Goal: Task Accomplishment & Management: Manage account settings

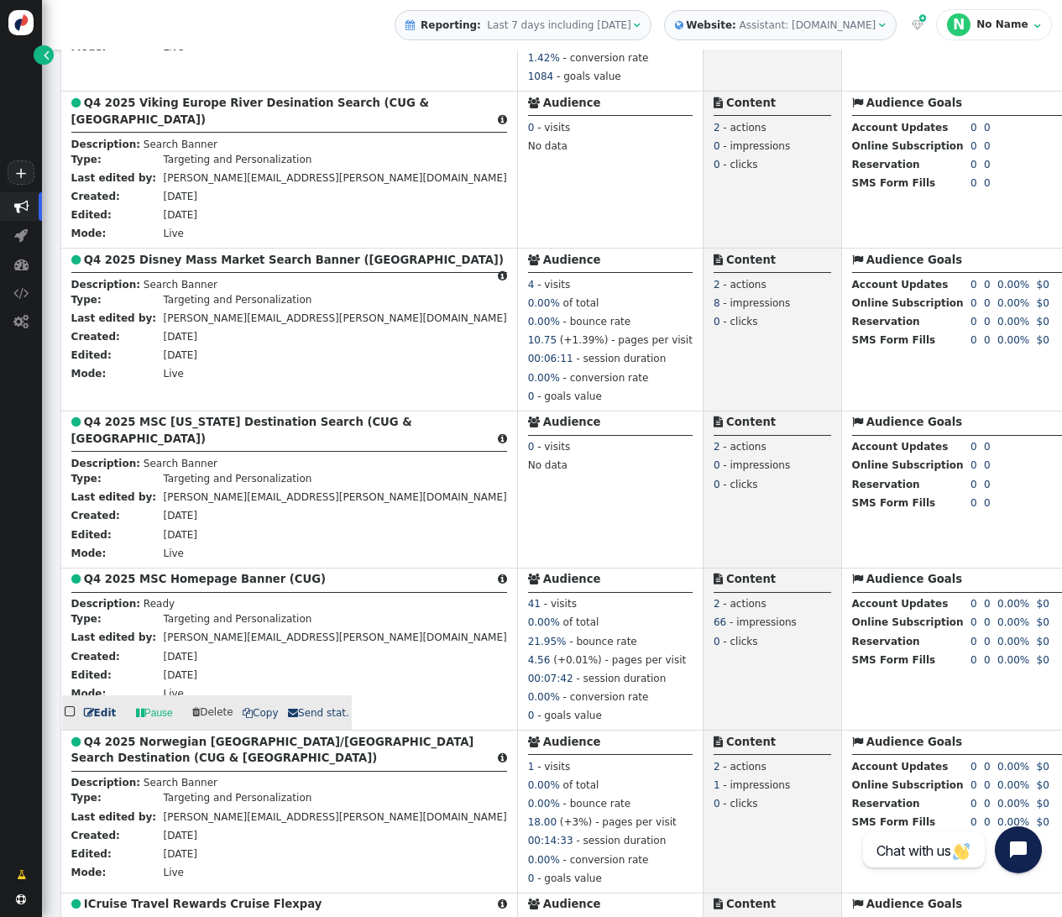
scroll to position [1069, 0]
click at [167, 572] on b "Q4 2025 MSC Homepage Banner (CUG)" at bounding box center [205, 578] width 242 height 13
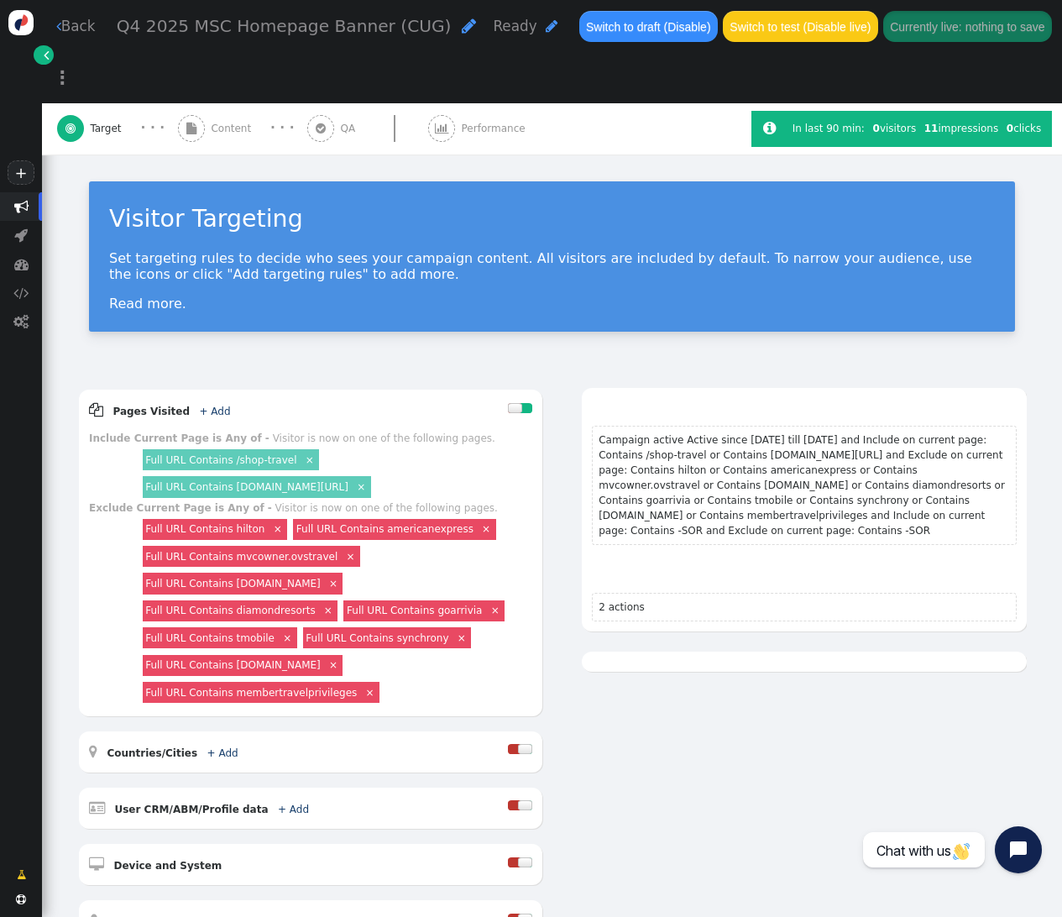
click at [218, 121] on span "Content" at bounding box center [234, 128] width 46 height 15
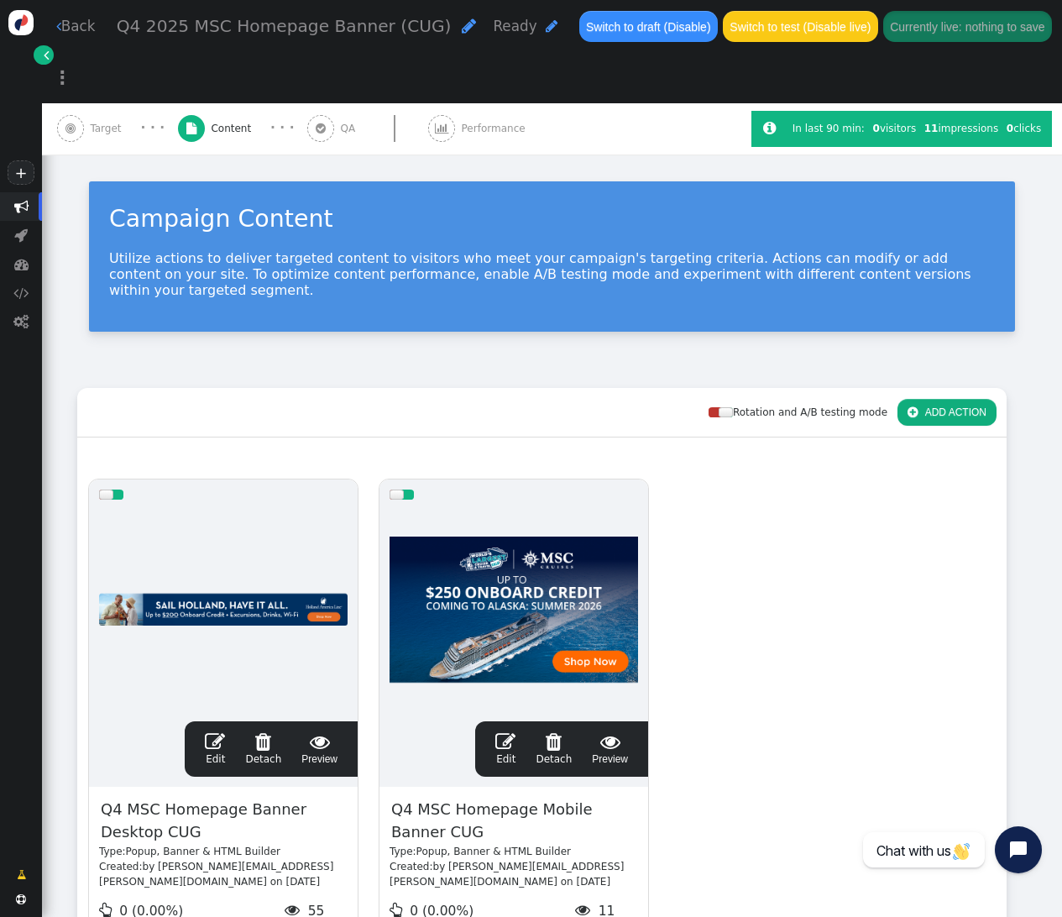
click at [209, 731] on span "" at bounding box center [215, 741] width 20 height 20
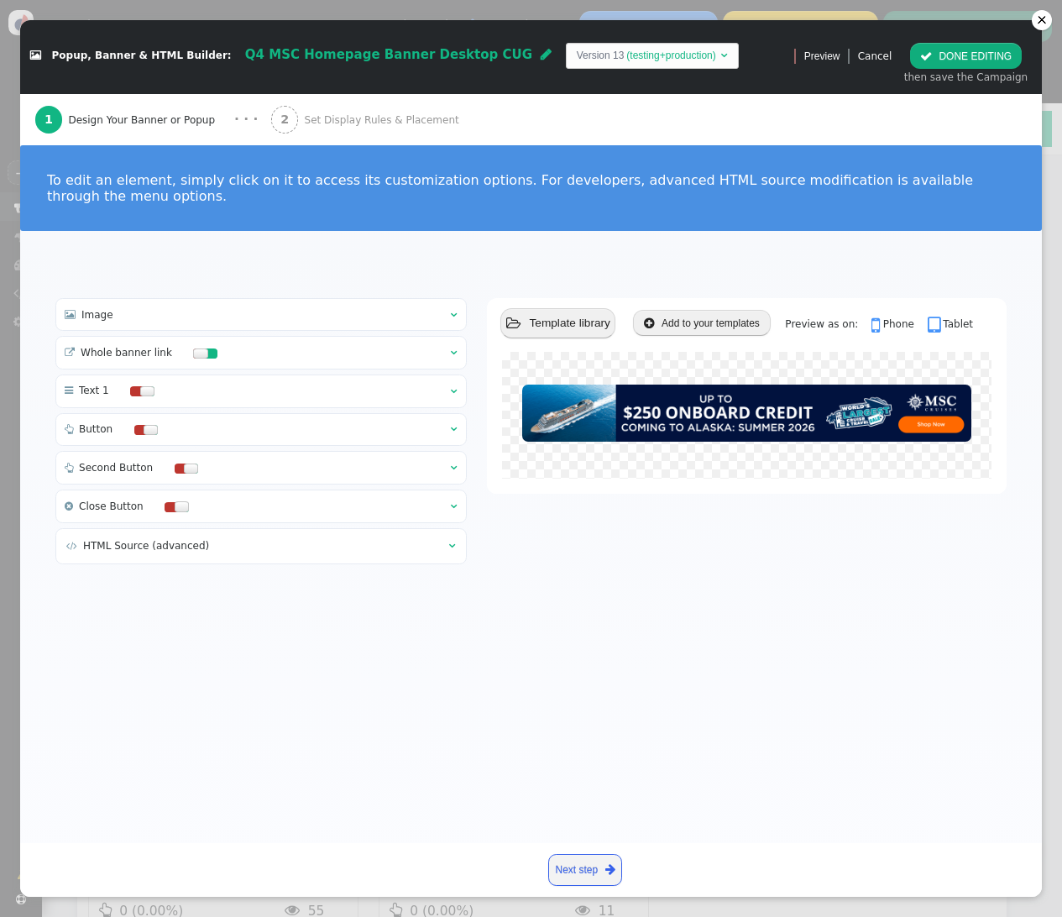
click at [447, 349] on div " Whole banner link  " at bounding box center [261, 353] width 412 height 34
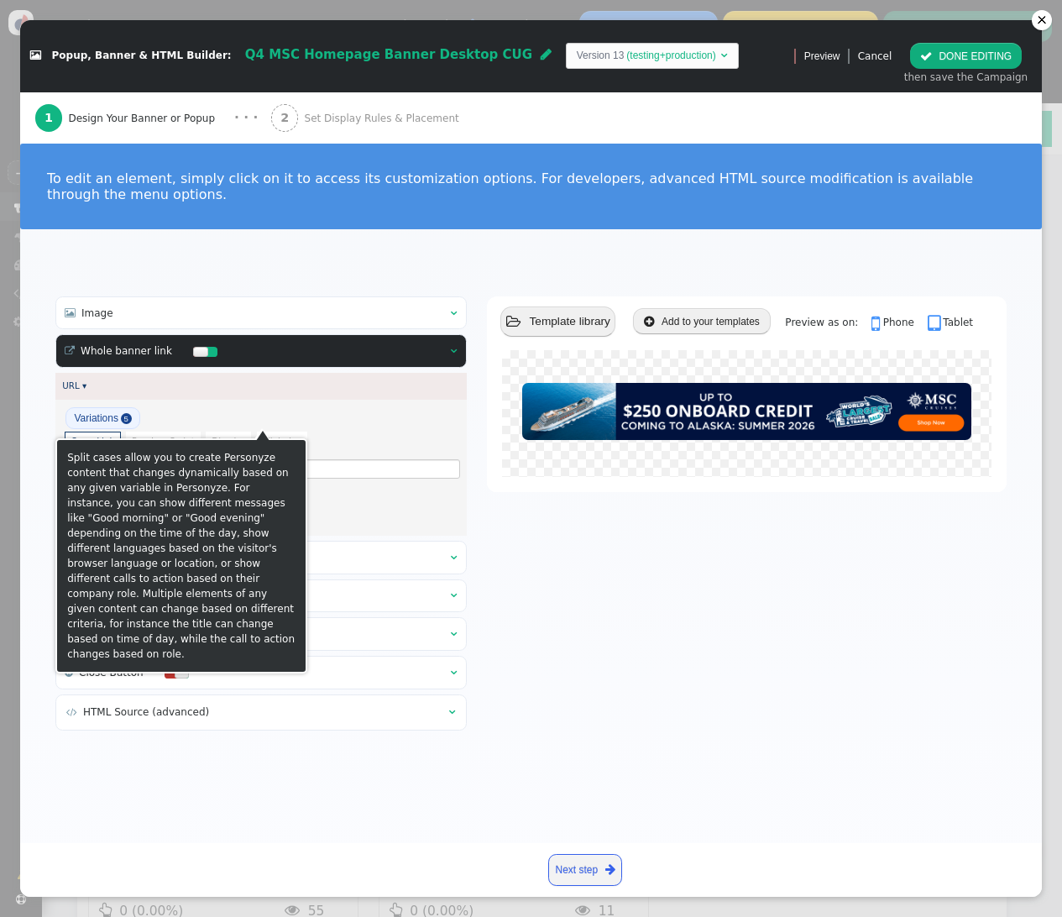
click at [123, 417] on span "5" at bounding box center [126, 418] width 11 height 11
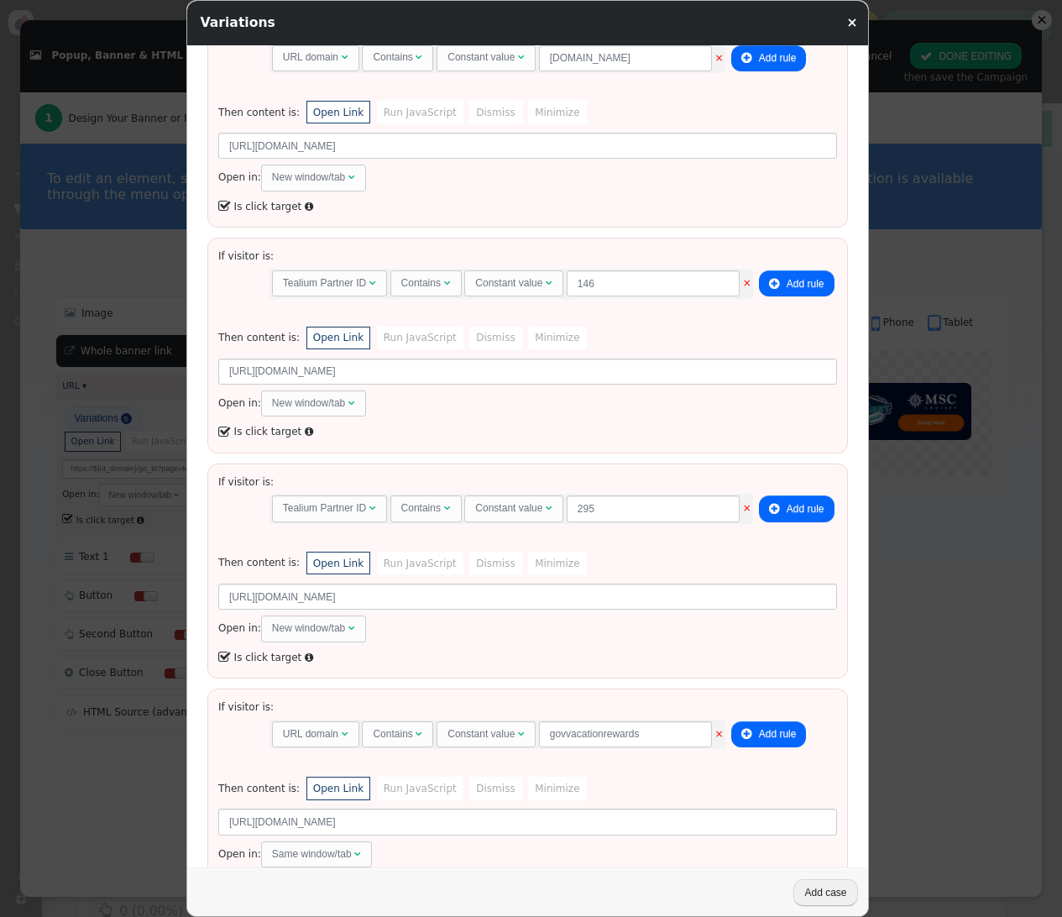
scroll to position [338, 0]
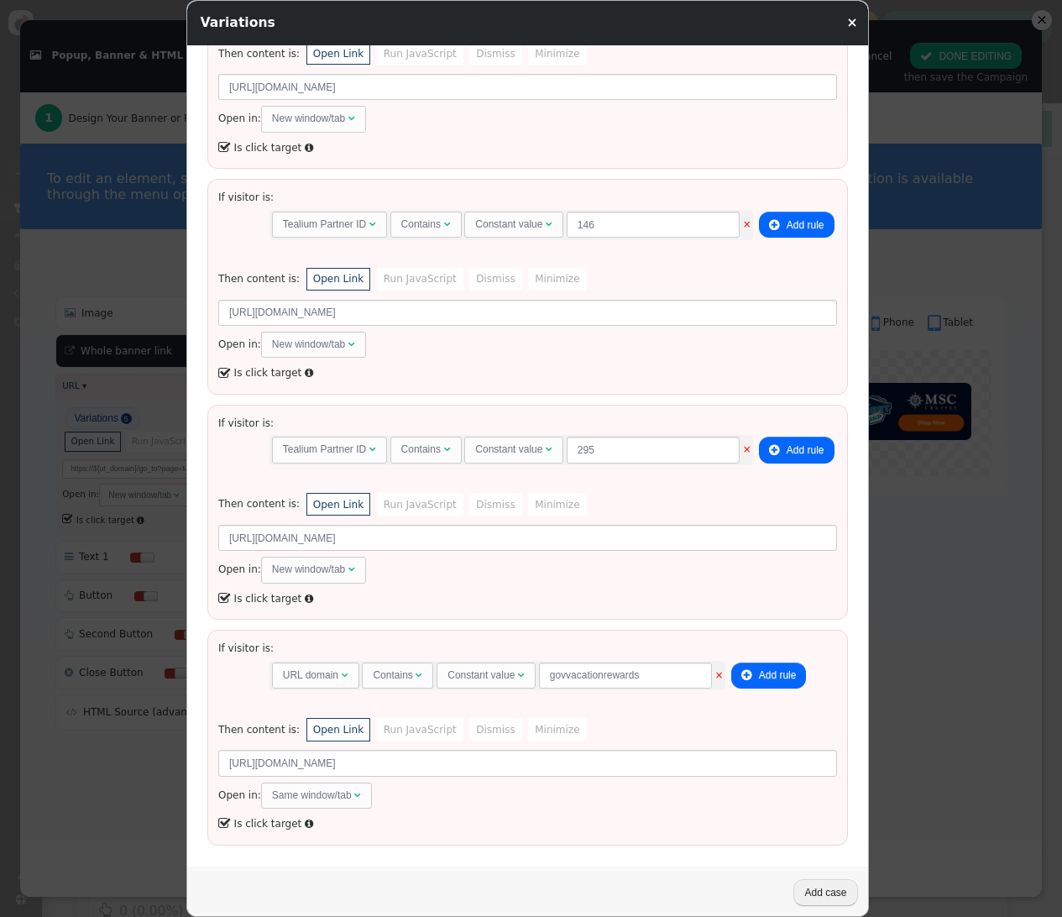
click at [150, 263] on div at bounding box center [531, 458] width 1062 height 917
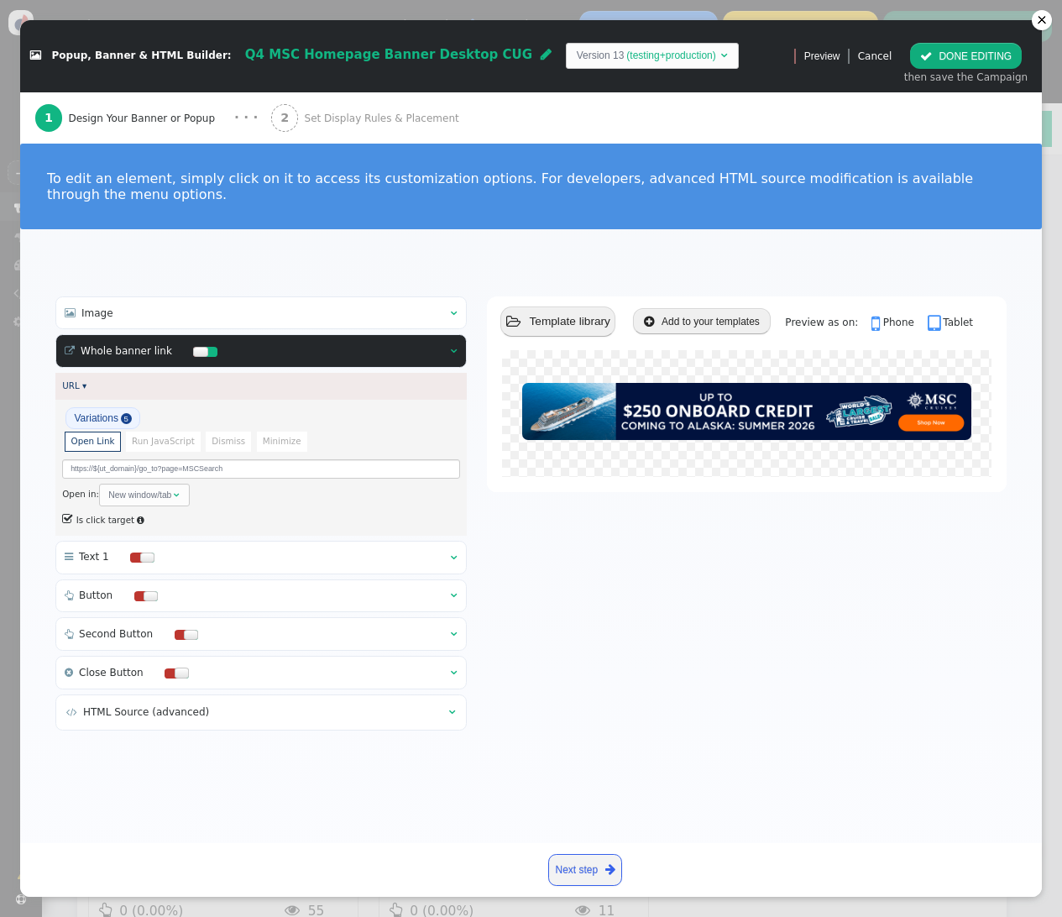
click at [359, 119] on span "Set Display Rules & Placement" at bounding box center [385, 118] width 160 height 15
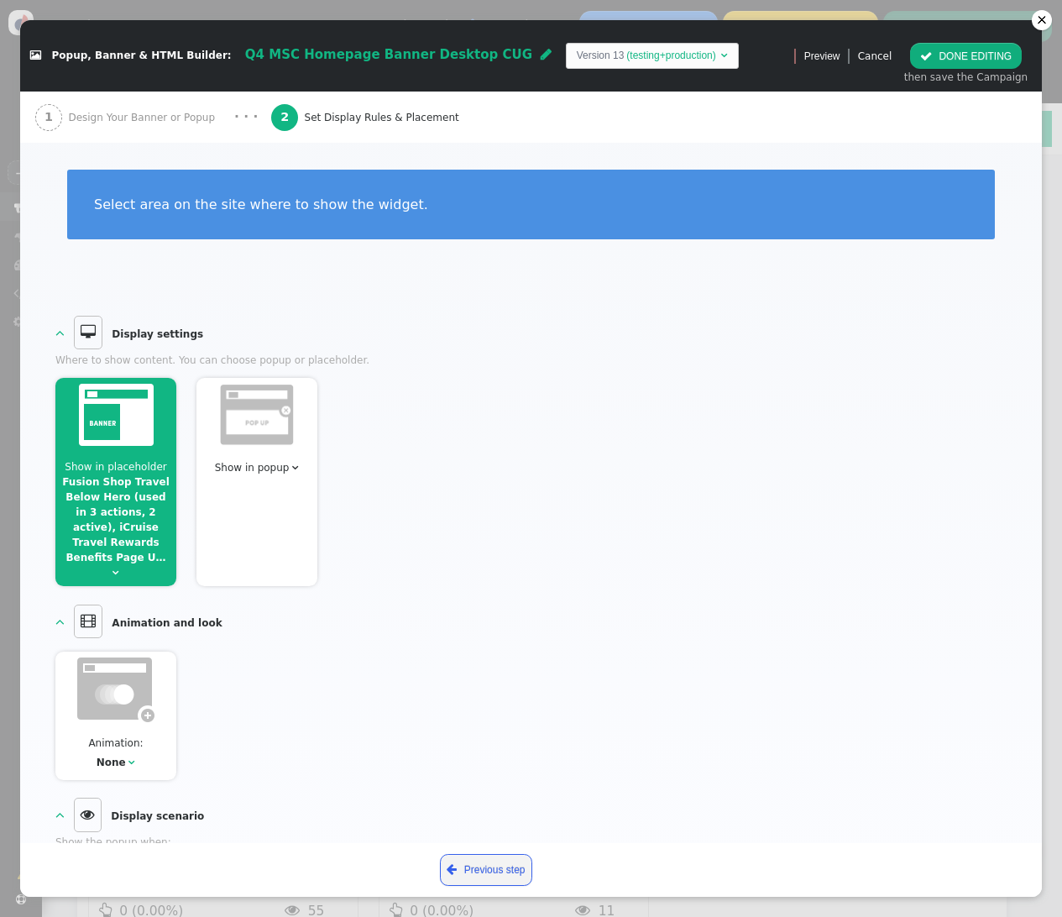
click at [137, 464] on span "Show in placeholder" at bounding box center [116, 467] width 102 height 12
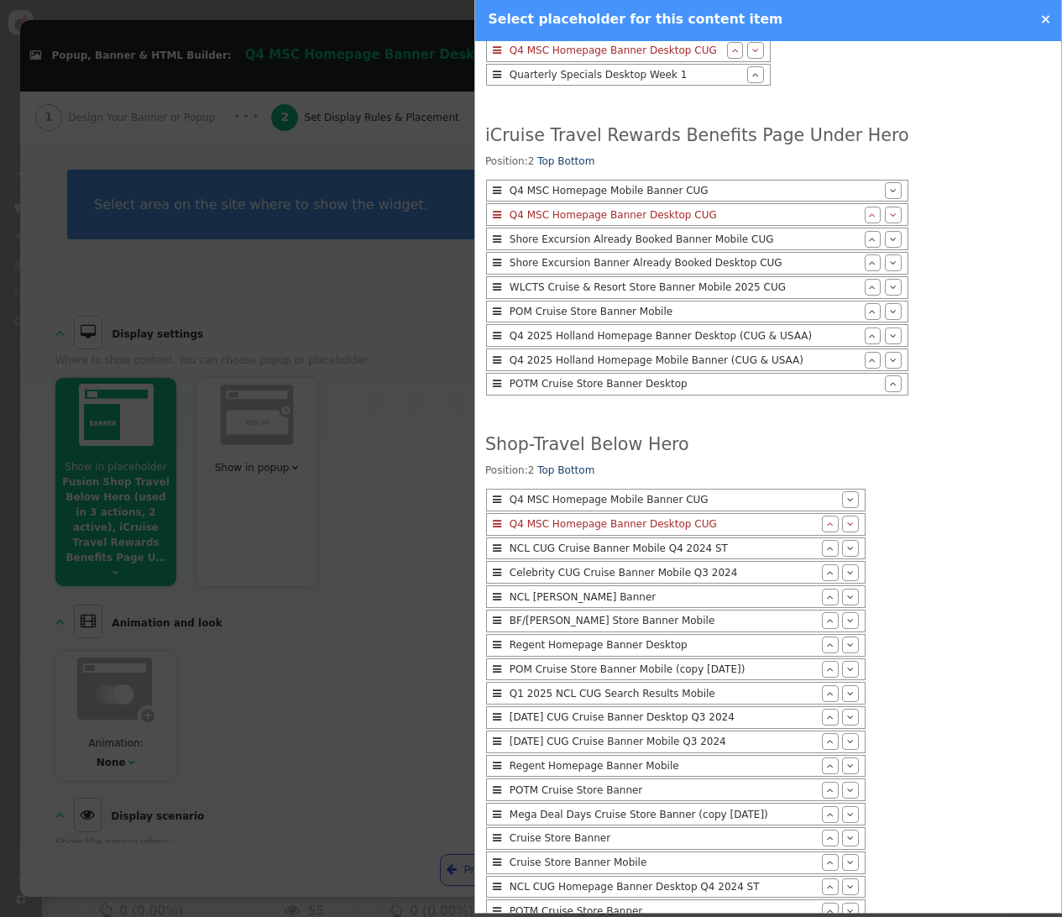
scroll to position [0, 0]
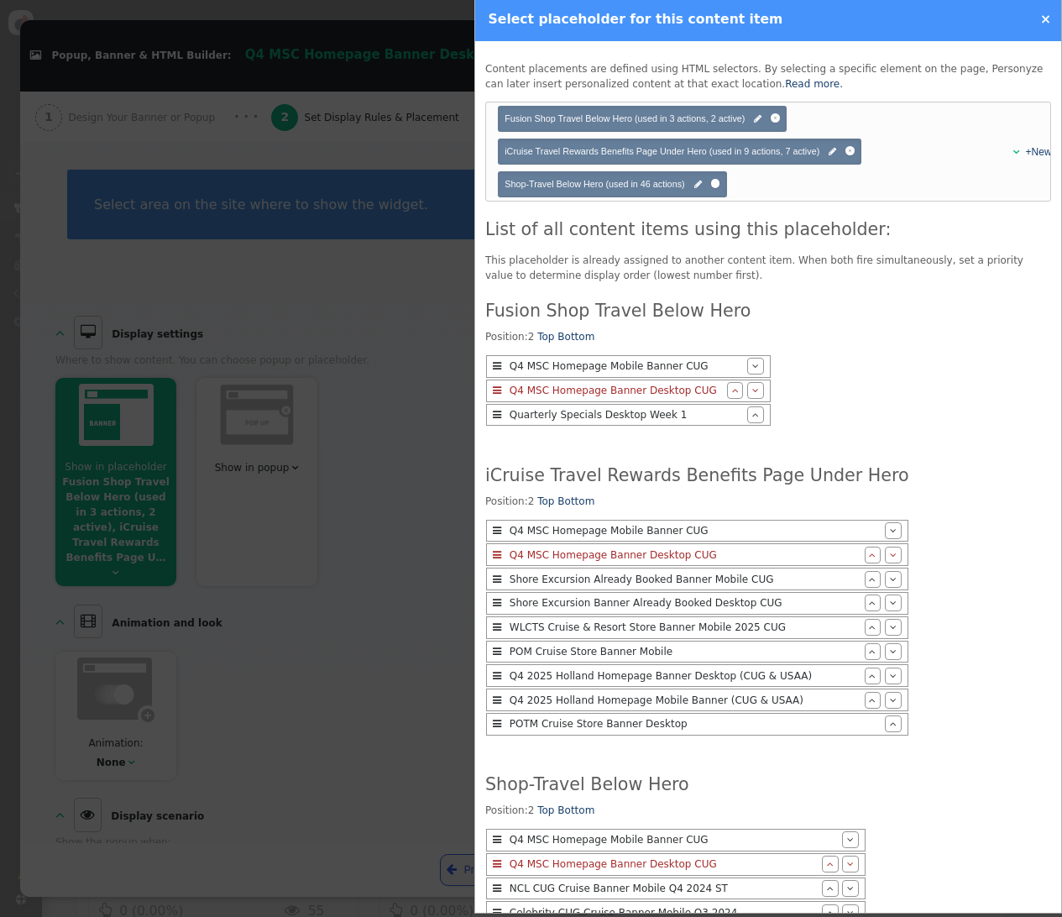
click at [1047, 16] on link "×" at bounding box center [1046, 19] width 11 height 15
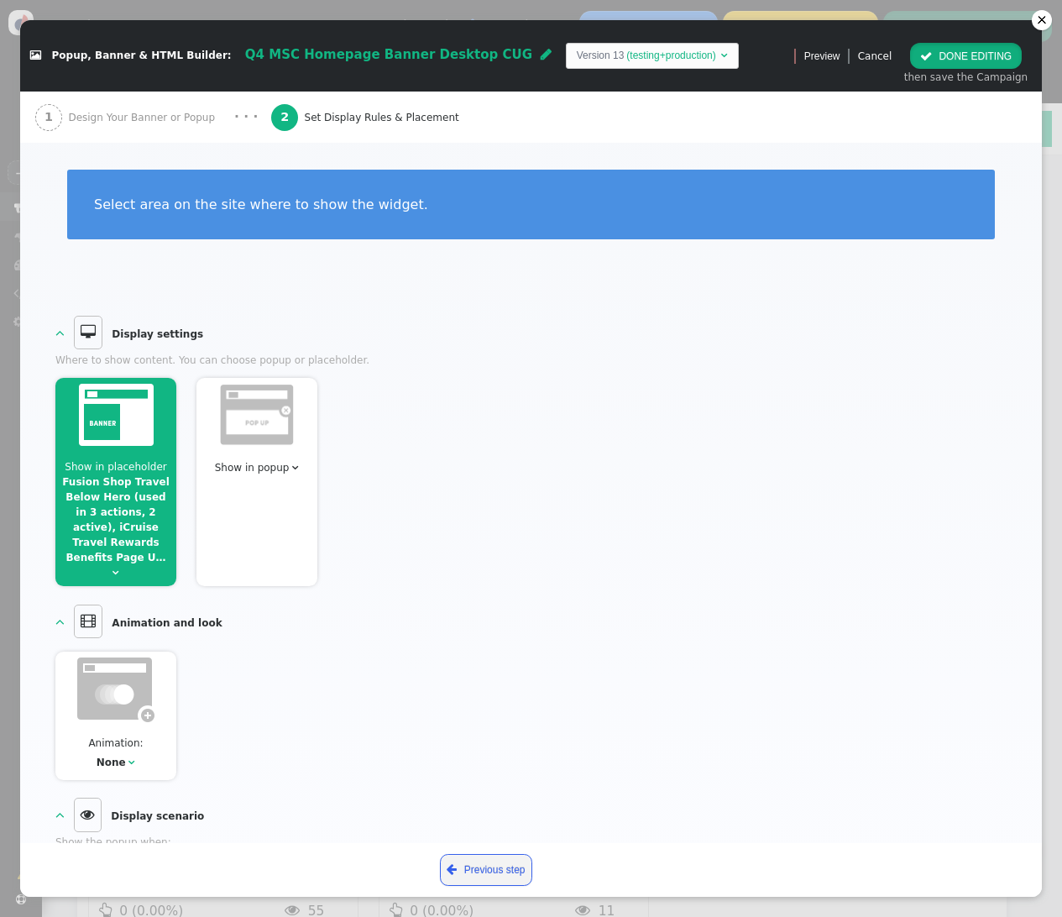
click at [941, 54] on button " DONE EDITING" at bounding box center [966, 56] width 112 height 26
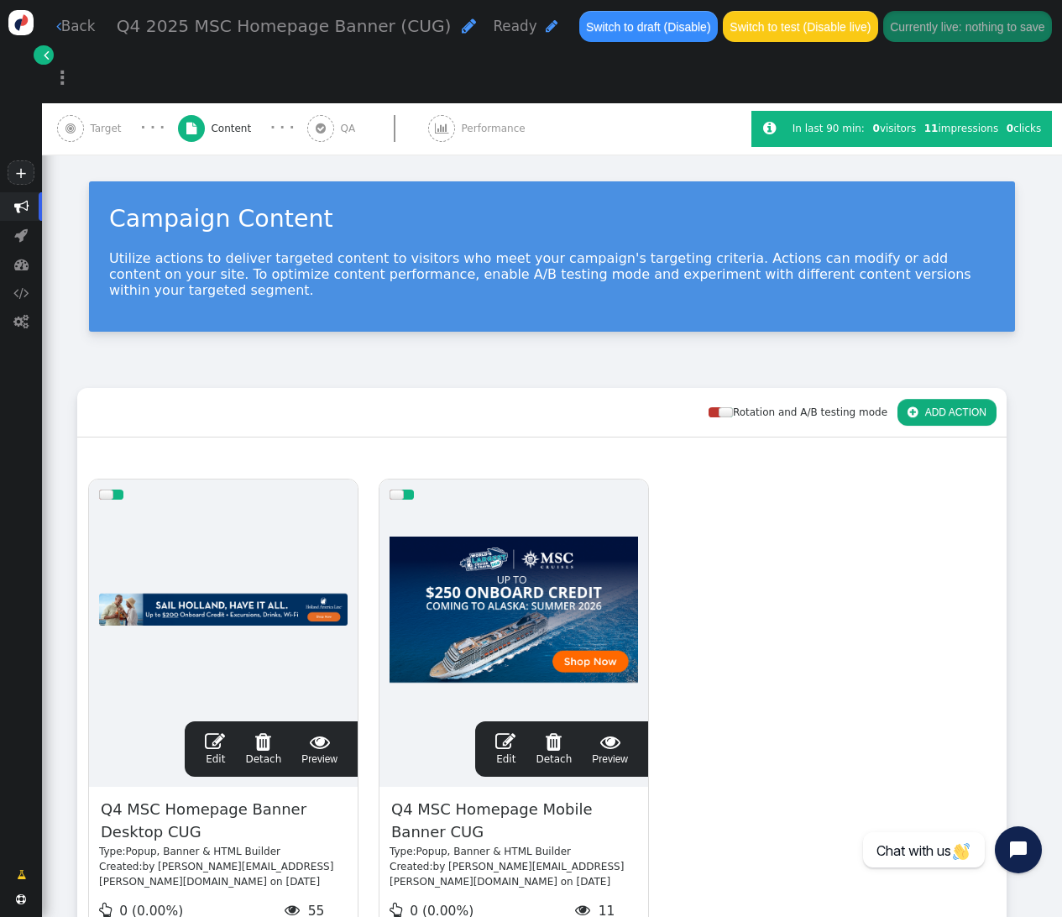
click at [498, 731] on span "" at bounding box center [506, 741] width 20 height 20
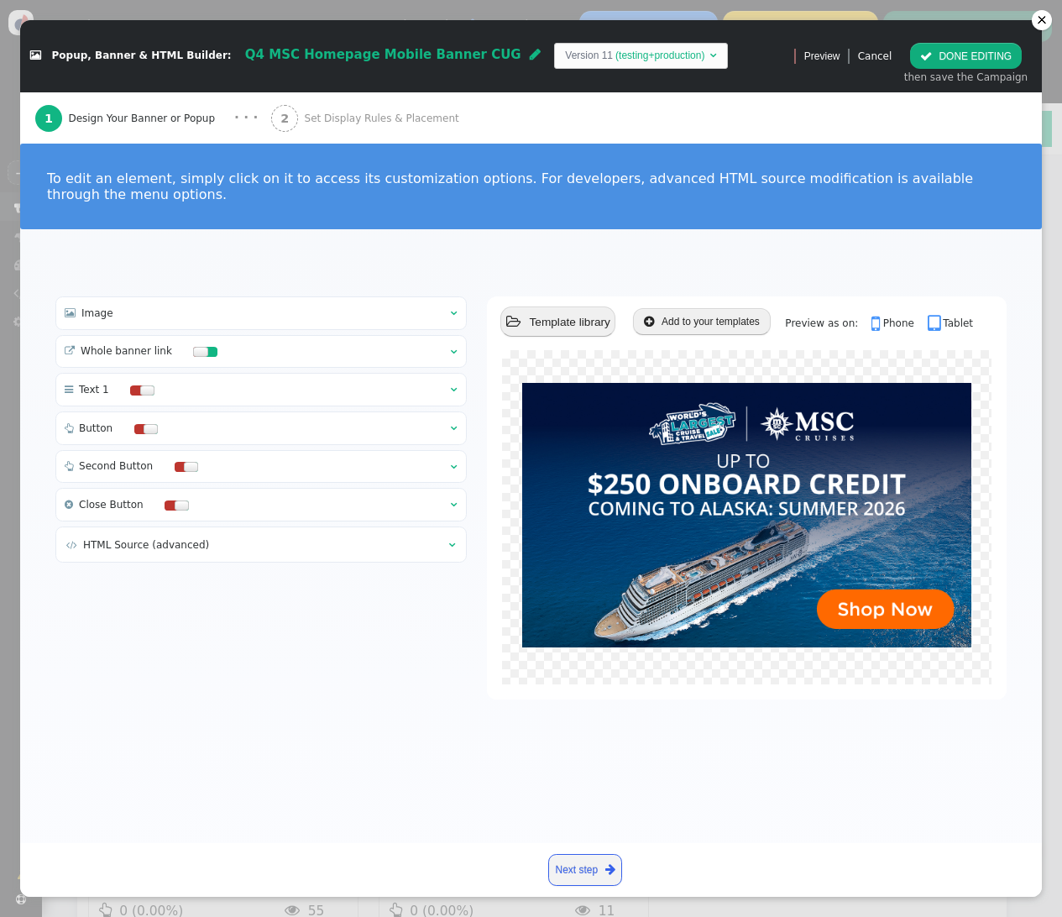
click at [451, 349] on span "" at bounding box center [454, 352] width 7 height 10
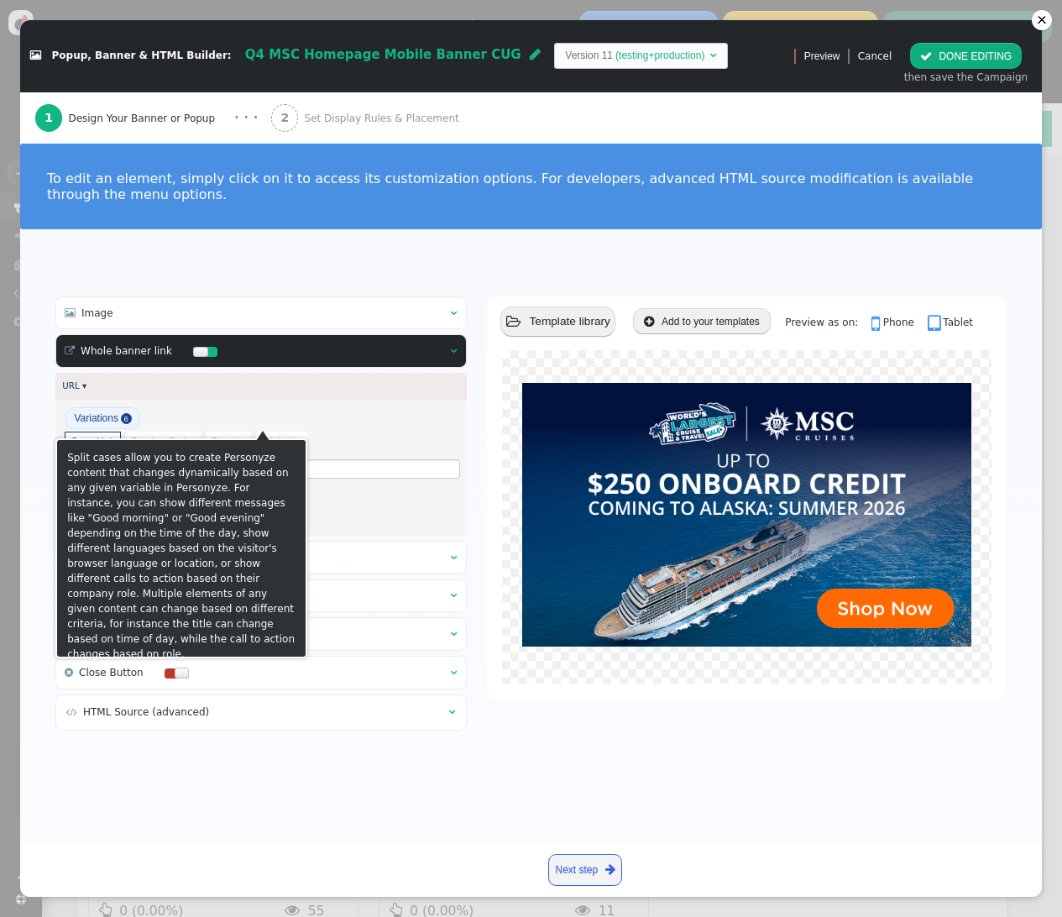
click at [119, 414] on button "Variations 6" at bounding box center [104, 418] width 76 height 22
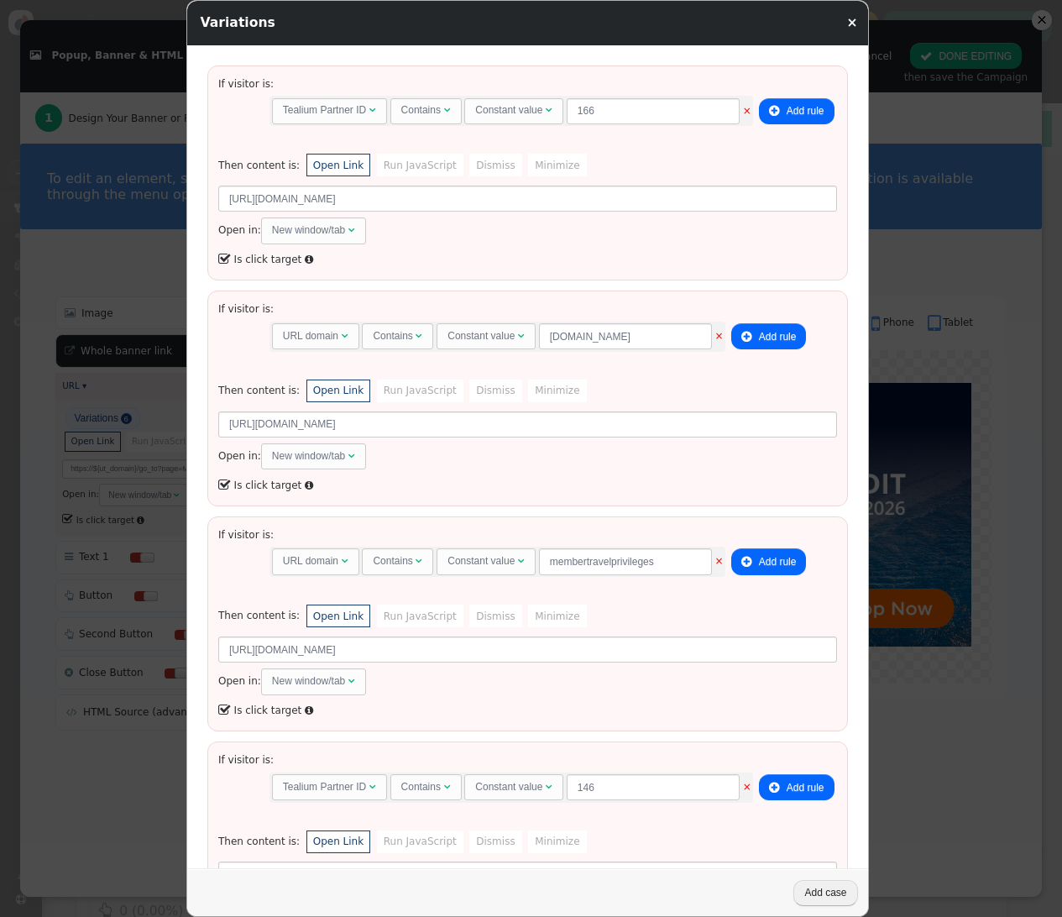
click at [857, 25] on link "×" at bounding box center [852, 22] width 11 height 15
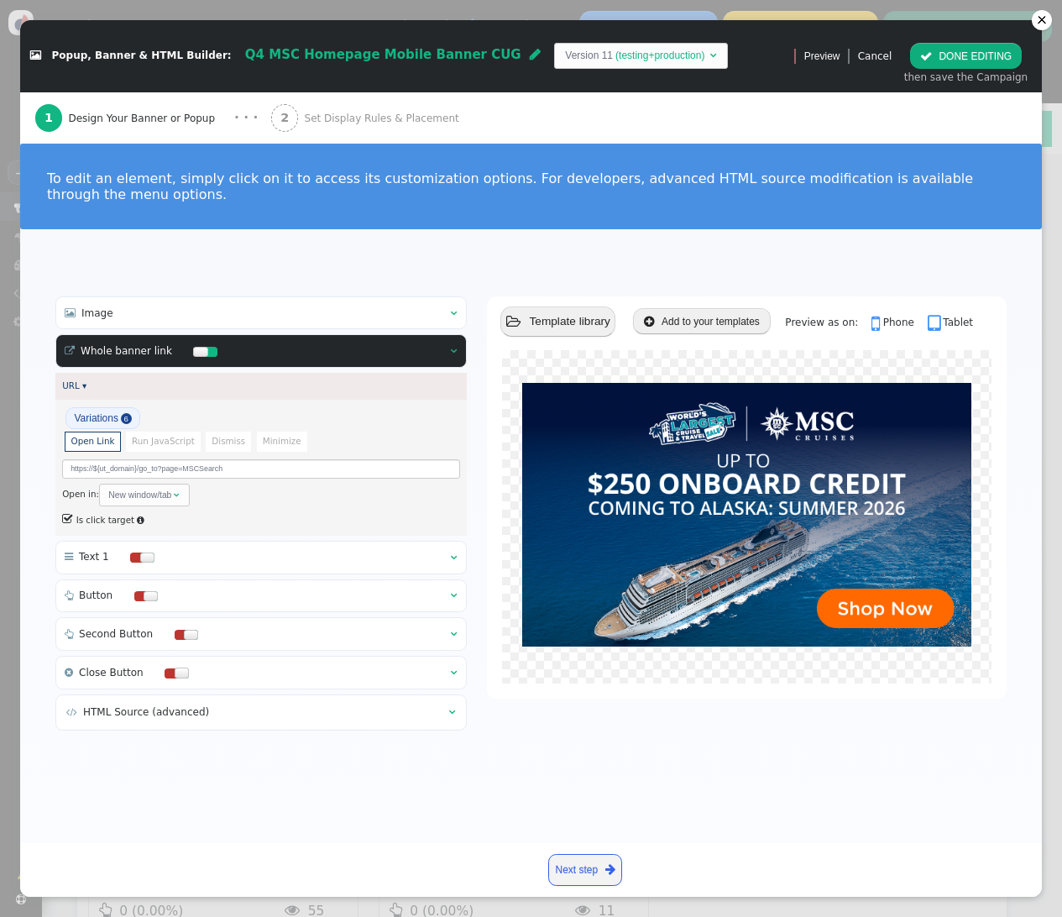
click at [371, 117] on span "Set Display Rules & Placement" at bounding box center [385, 118] width 160 height 15
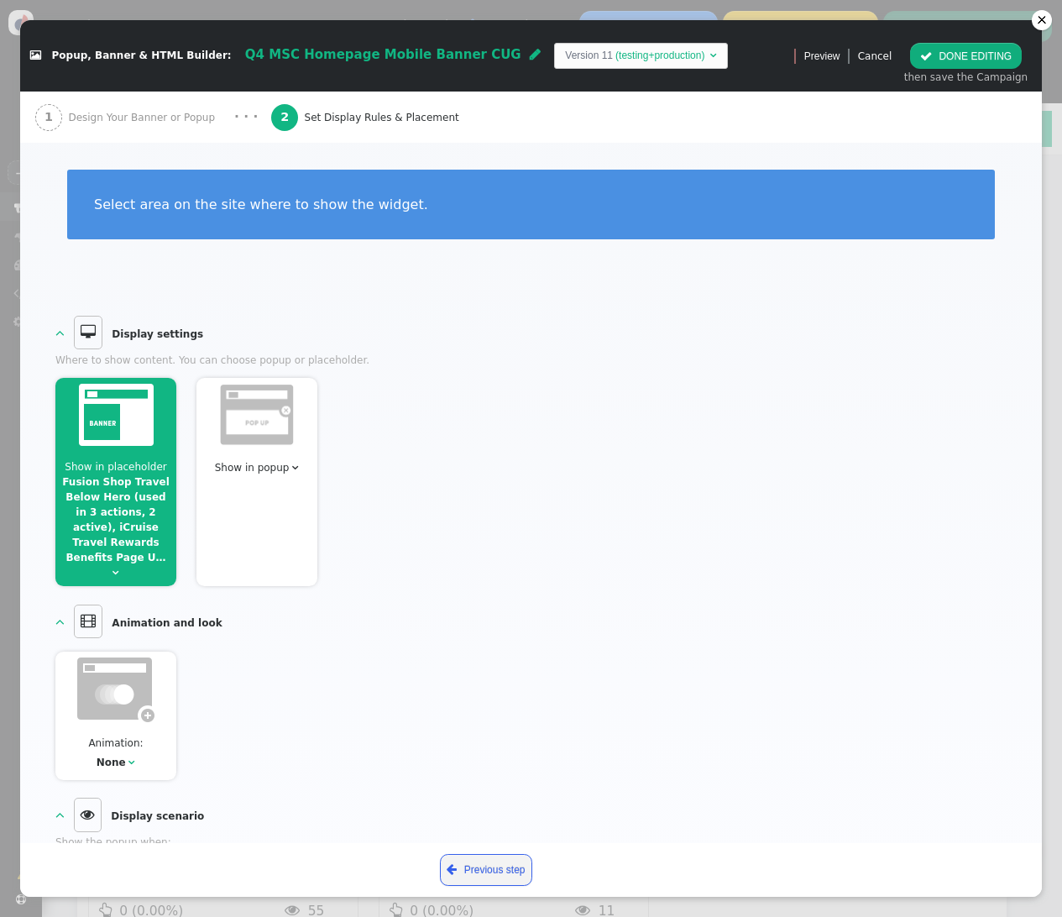
click at [121, 476] on link "Fusion Shop Travel Below Hero (used in 3 actions, 2 active), iCruise Travel Rew…" at bounding box center [115, 519] width 107 height 87
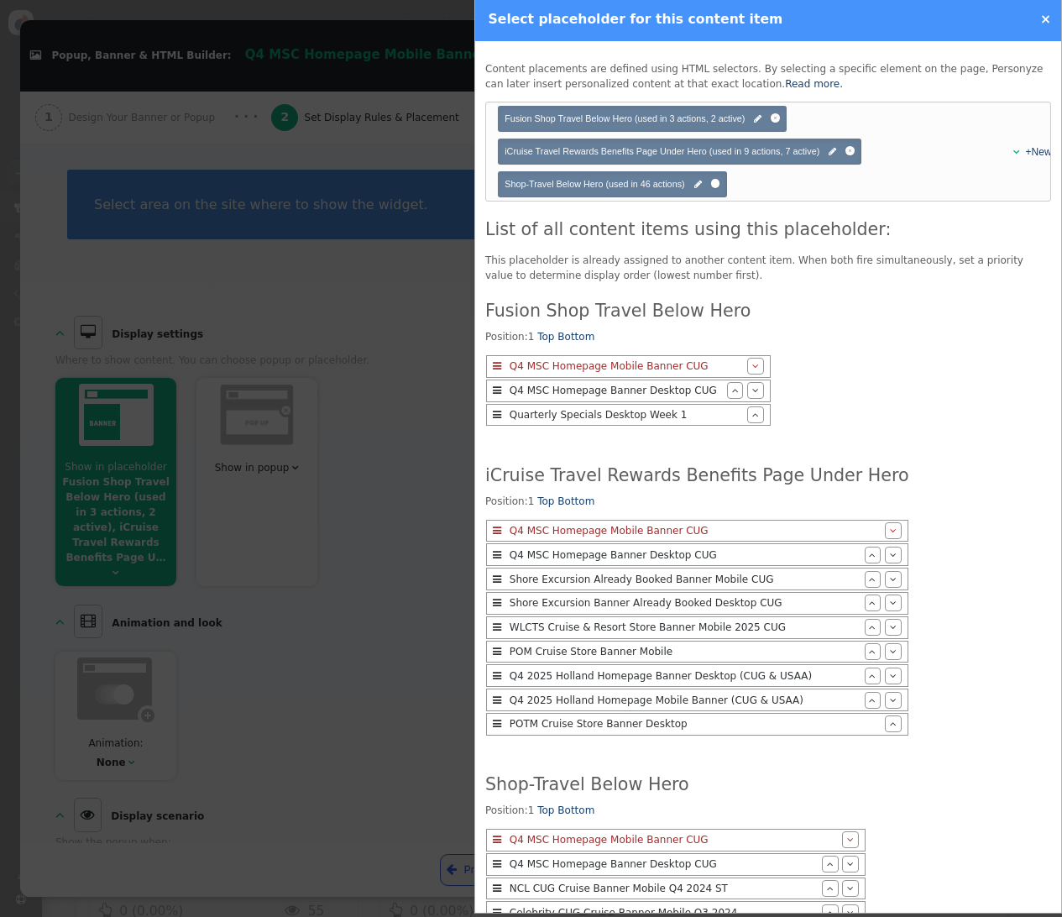
click at [1050, 18] on link "×" at bounding box center [1046, 19] width 11 height 15
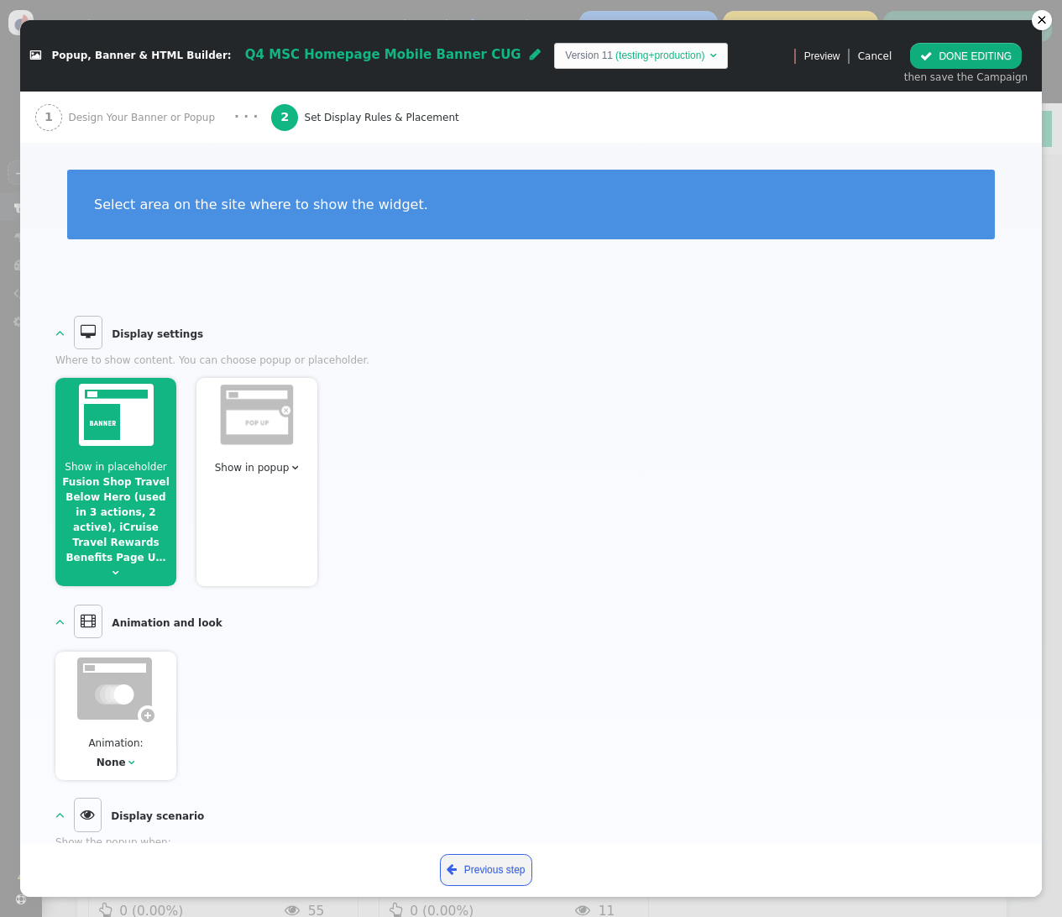
click at [994, 57] on button " DONE EDITING" at bounding box center [966, 56] width 112 height 26
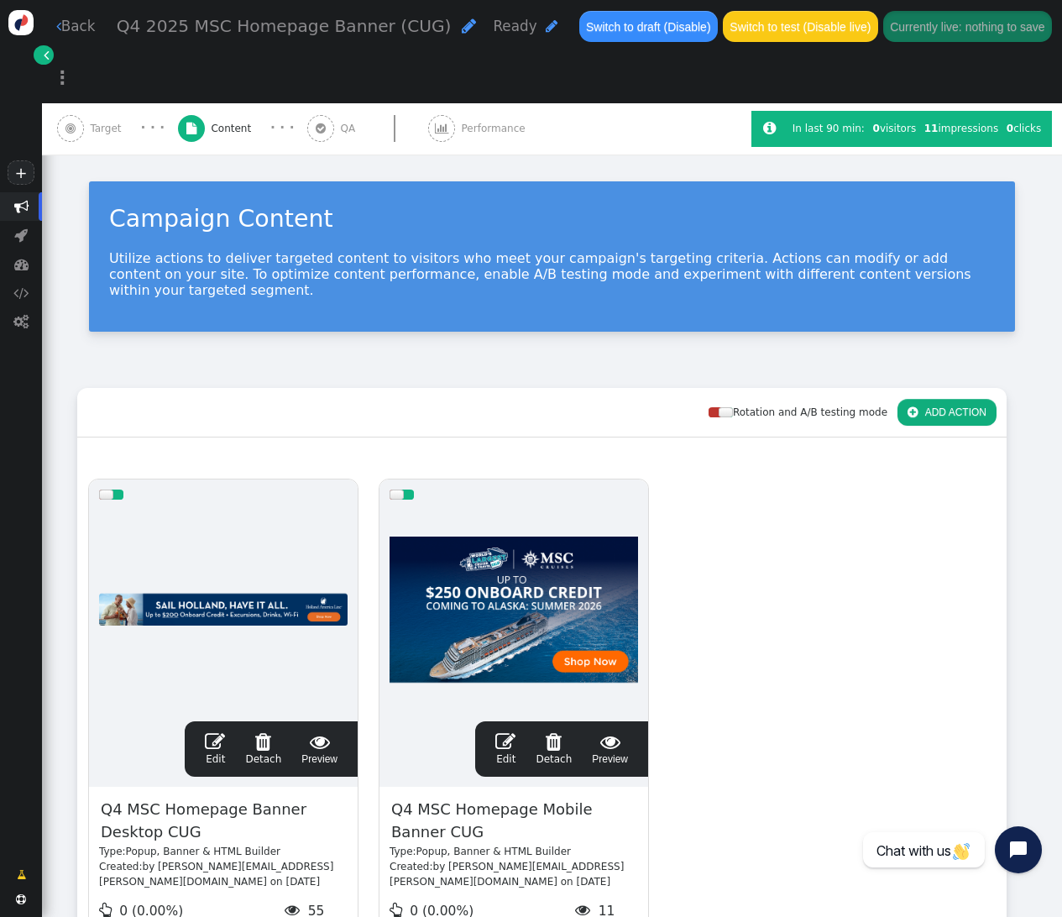
click at [100, 121] on span "Target" at bounding box center [108, 128] width 37 height 15
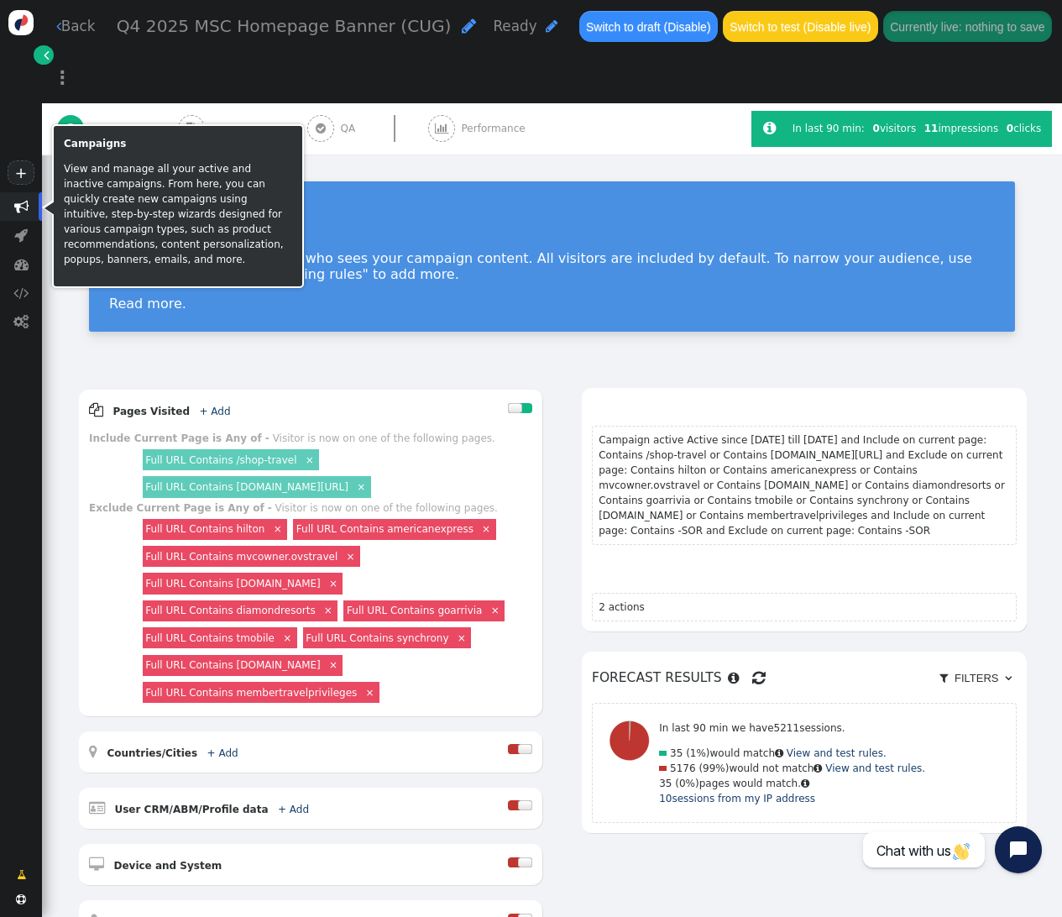
click at [24, 203] on span "" at bounding box center [21, 206] width 14 height 14
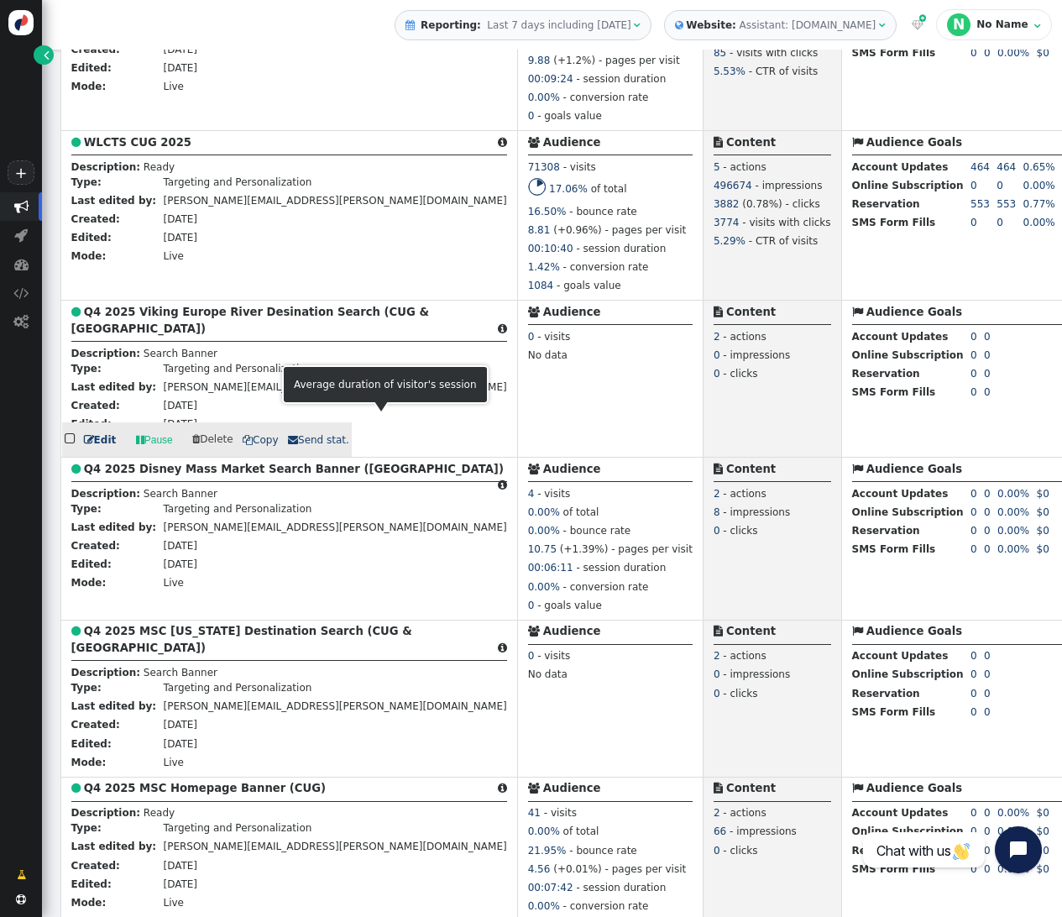
scroll to position [974, 0]
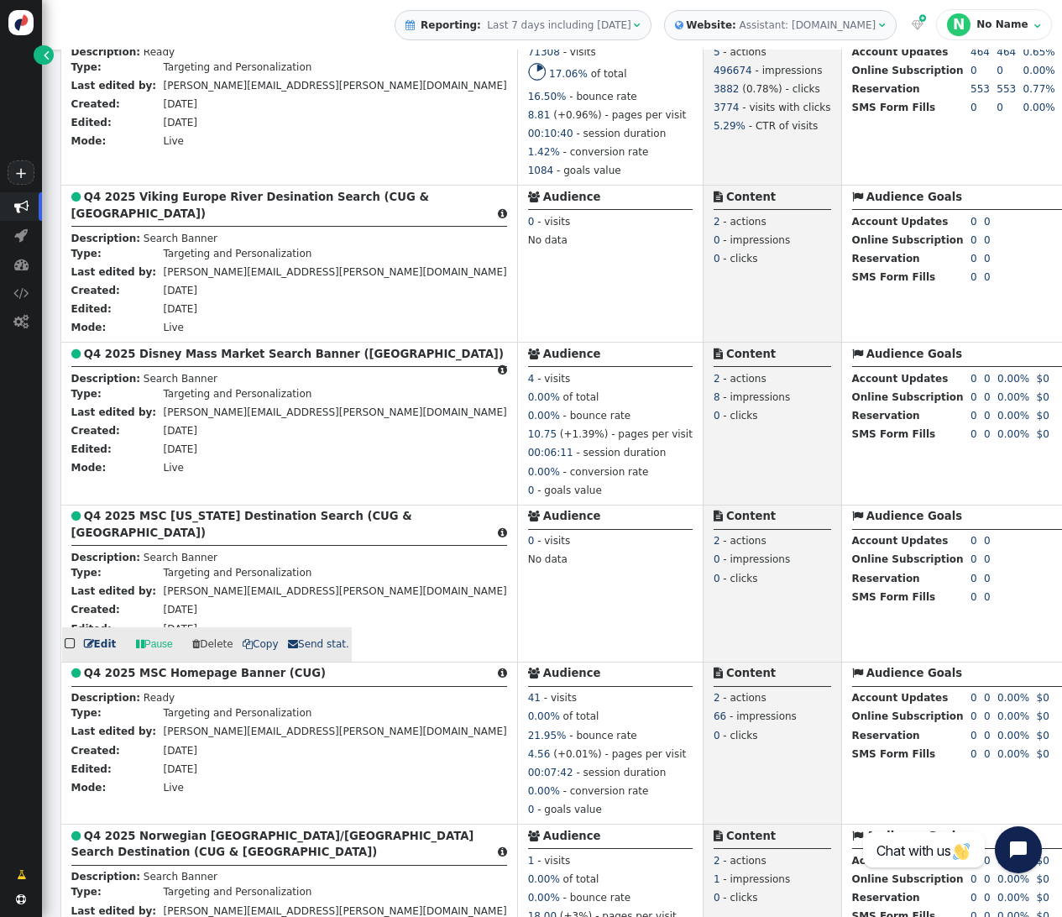
click at [190, 517] on b "Q4 2025 MSC [US_STATE] Destination Search (CUG & [GEOGRAPHIC_DATA])" at bounding box center [241, 524] width 341 height 29
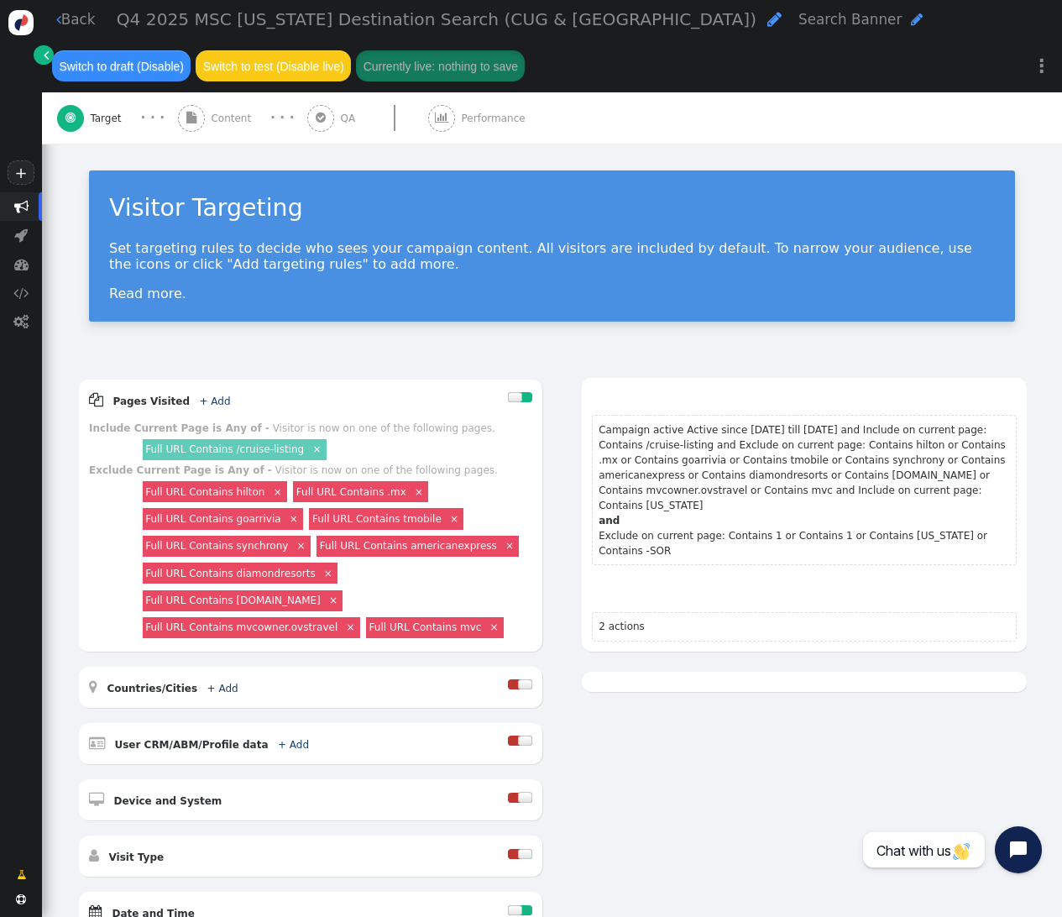
click at [218, 123] on span "Content" at bounding box center [234, 118] width 46 height 15
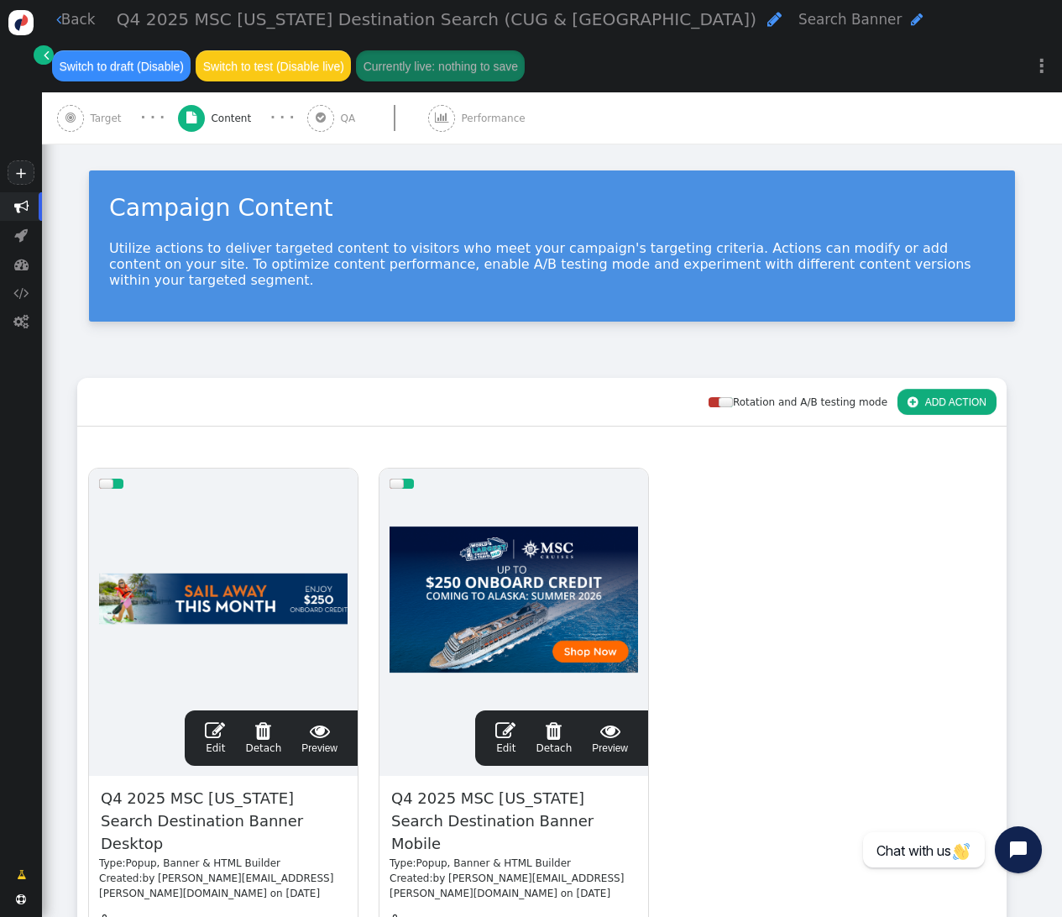
click at [209, 721] on span "" at bounding box center [215, 731] width 20 height 20
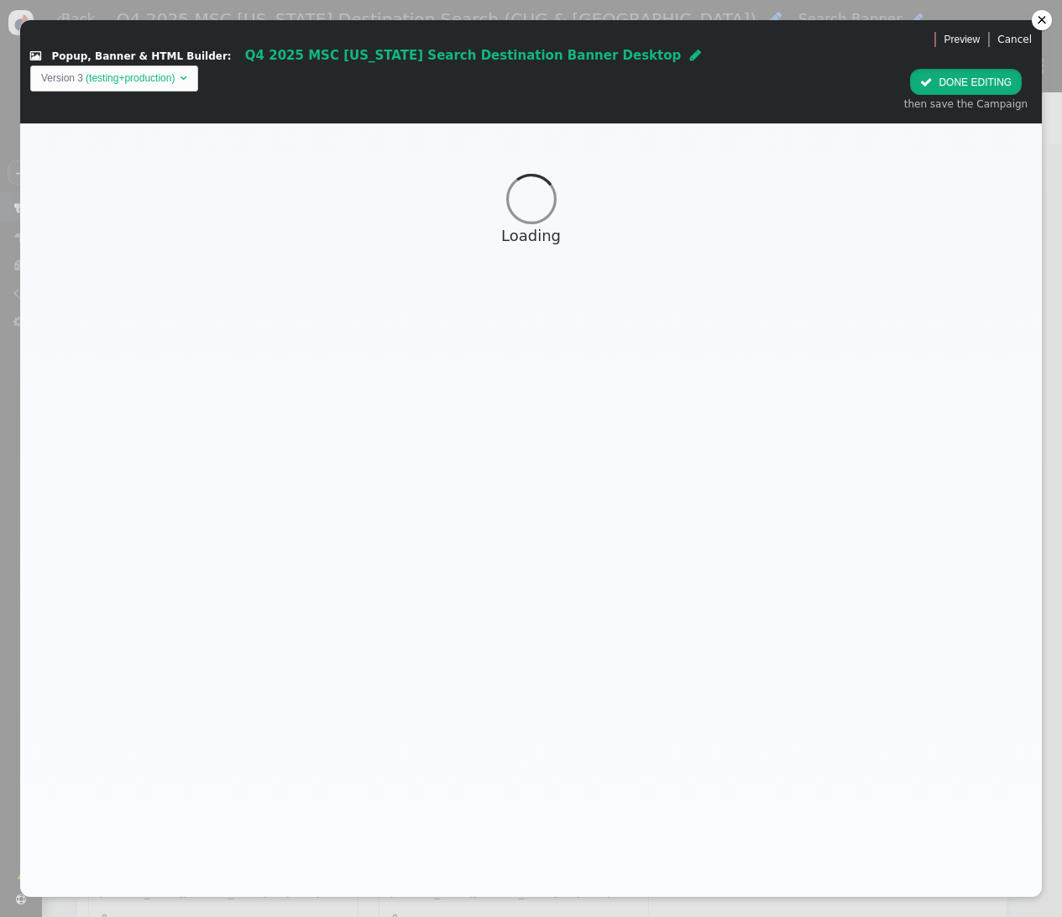
click at [947, 69] on button " DONE EDITING" at bounding box center [966, 82] width 112 height 26
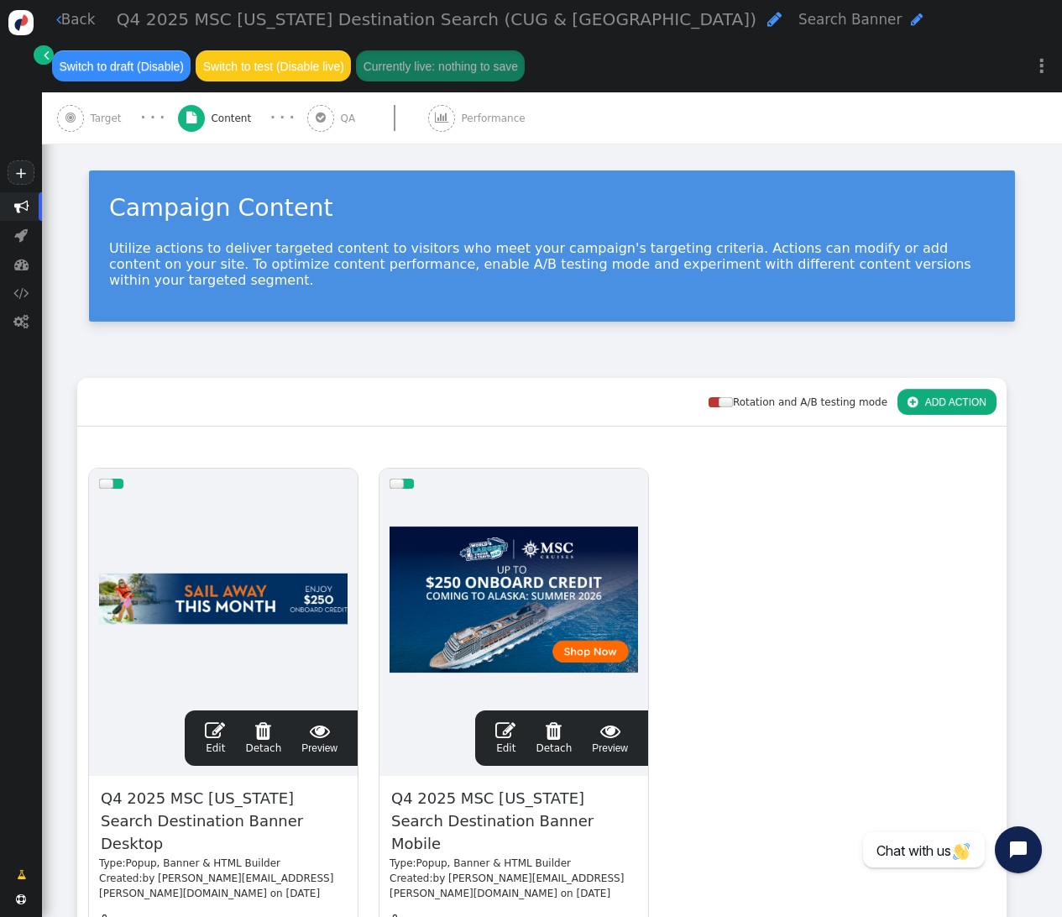
click at [19, 204] on span "" at bounding box center [21, 206] width 14 height 14
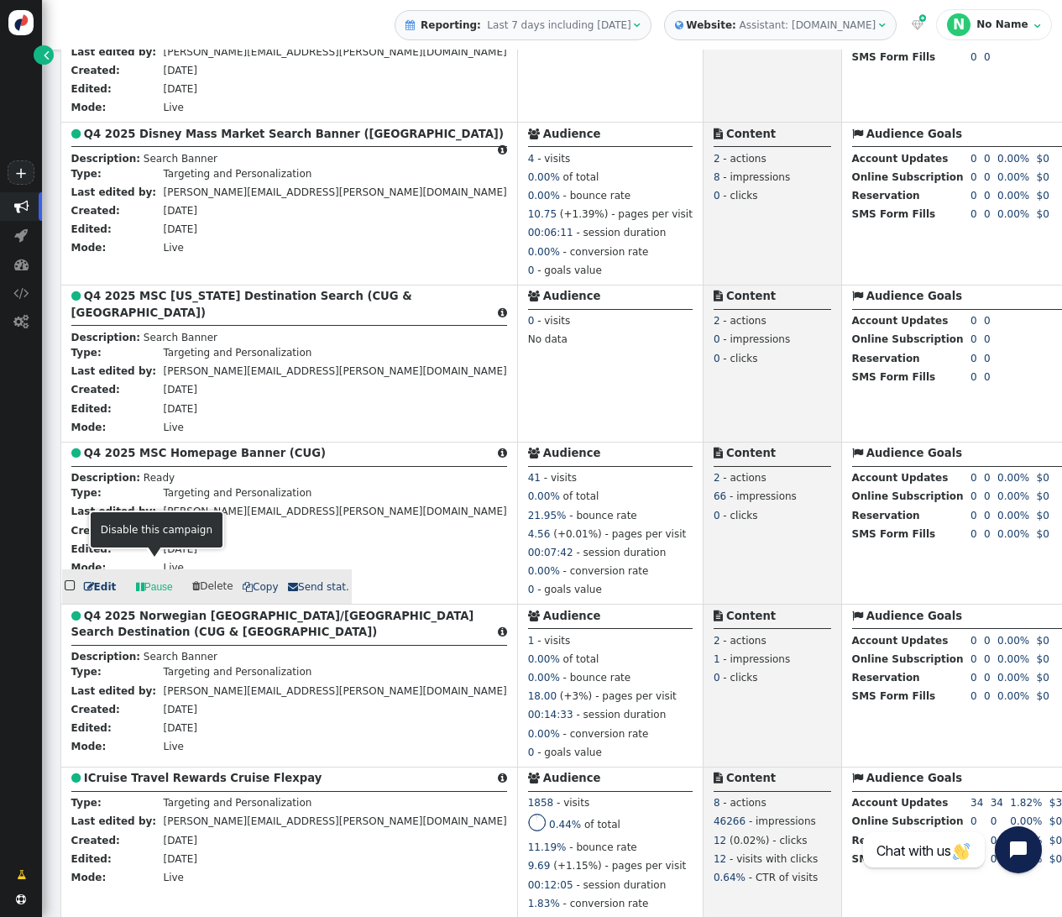
scroll to position [1190, 0]
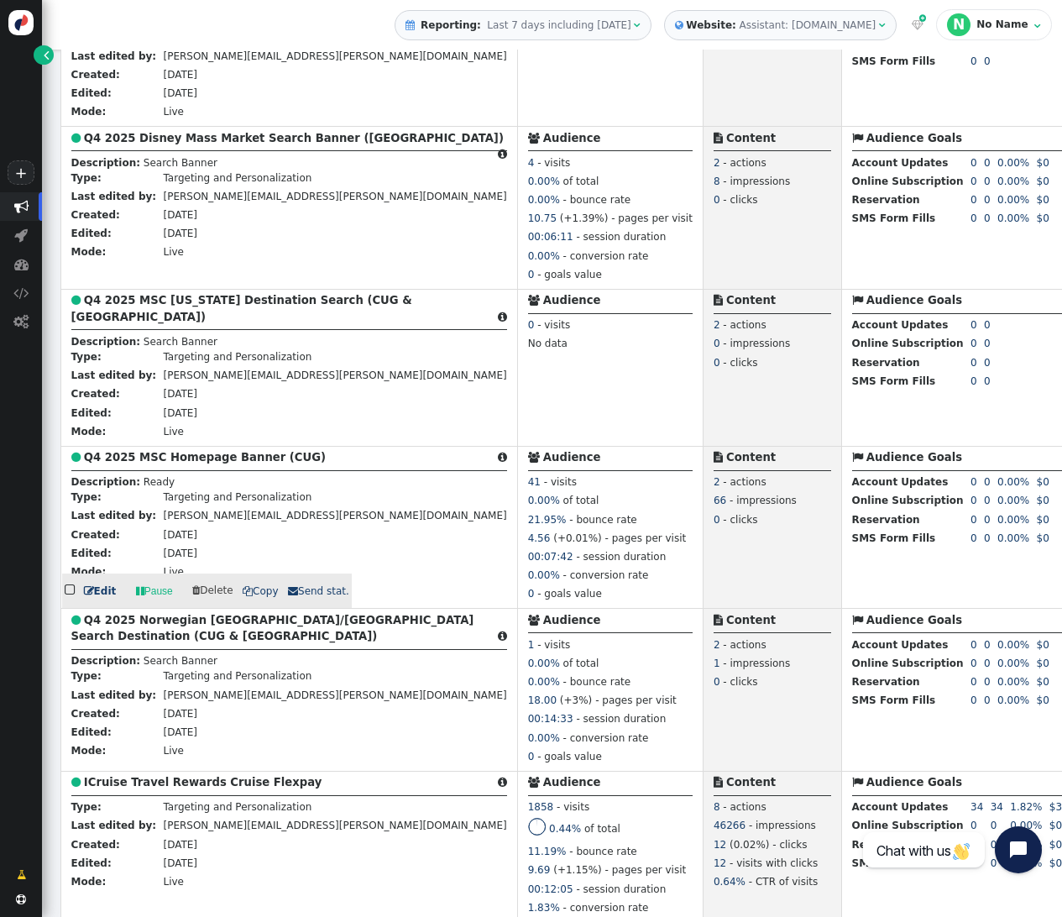
click at [149, 459] on b "Q4 2025 MSC Homepage Banner (CUG)" at bounding box center [205, 457] width 242 height 13
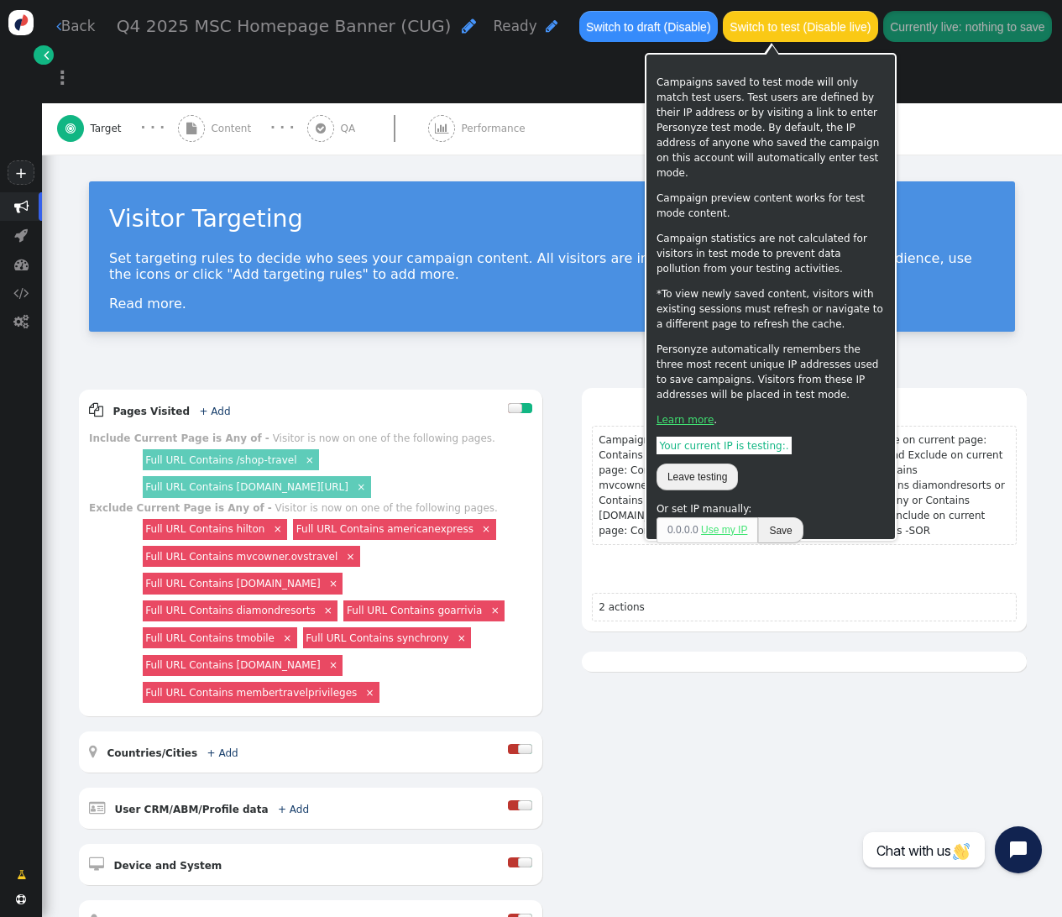
click at [761, 35] on button "Switch to test (Disable live)" at bounding box center [800, 26] width 155 height 30
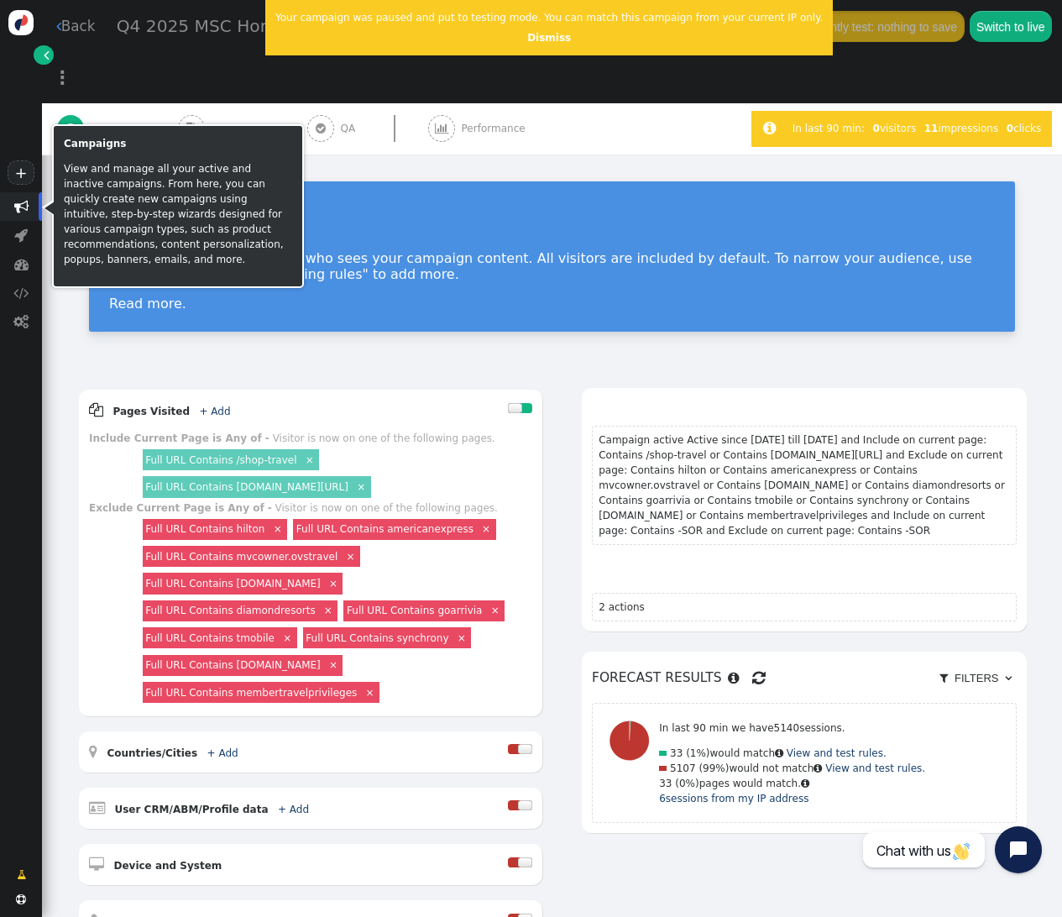
click at [21, 197] on span "" at bounding box center [21, 206] width 42 height 29
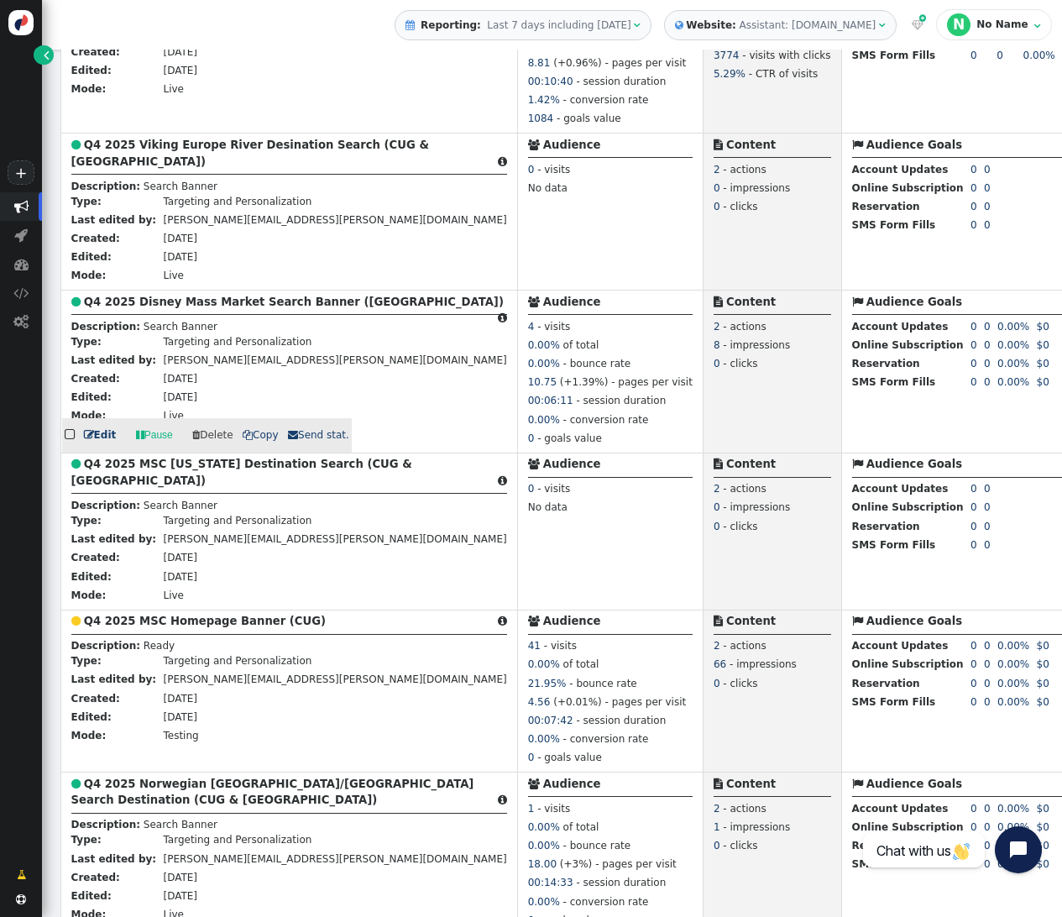
scroll to position [1025, 0]
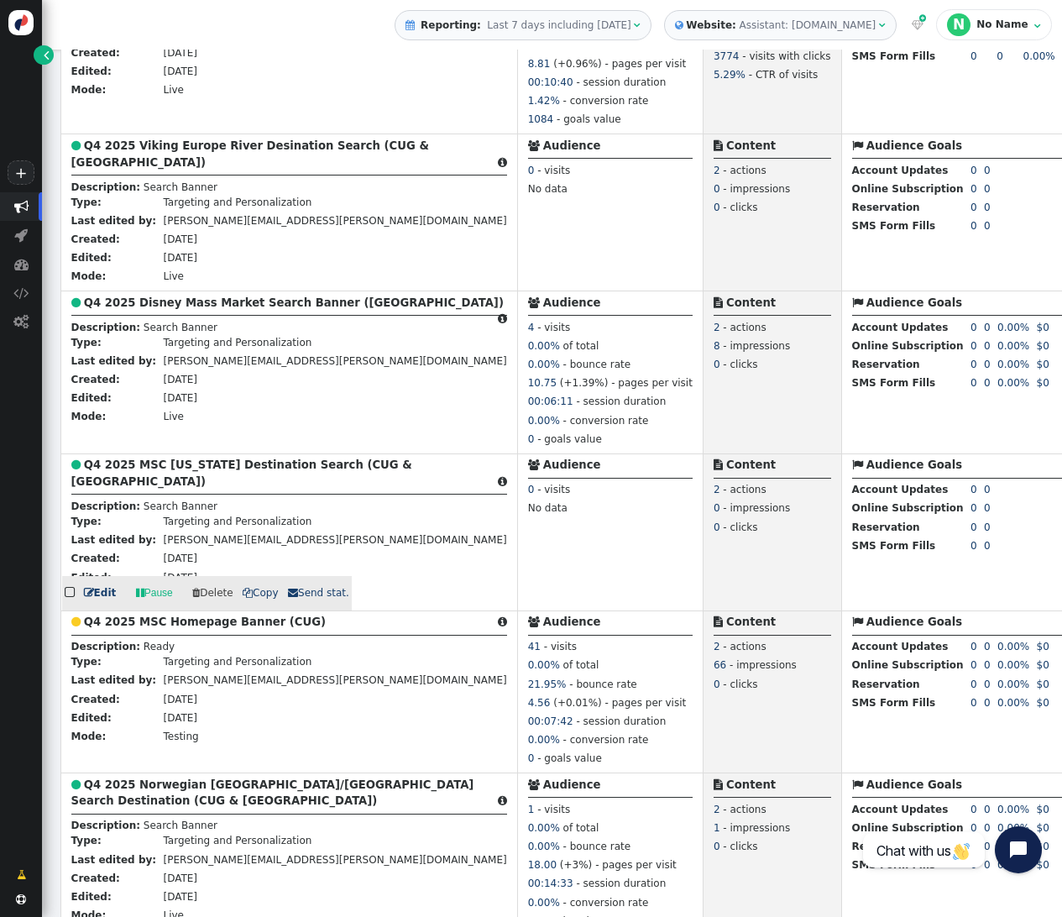
click at [142, 485] on b "Q4 2025 MSC [US_STATE] Destination Search (CUG & [GEOGRAPHIC_DATA])" at bounding box center [241, 473] width 341 height 29
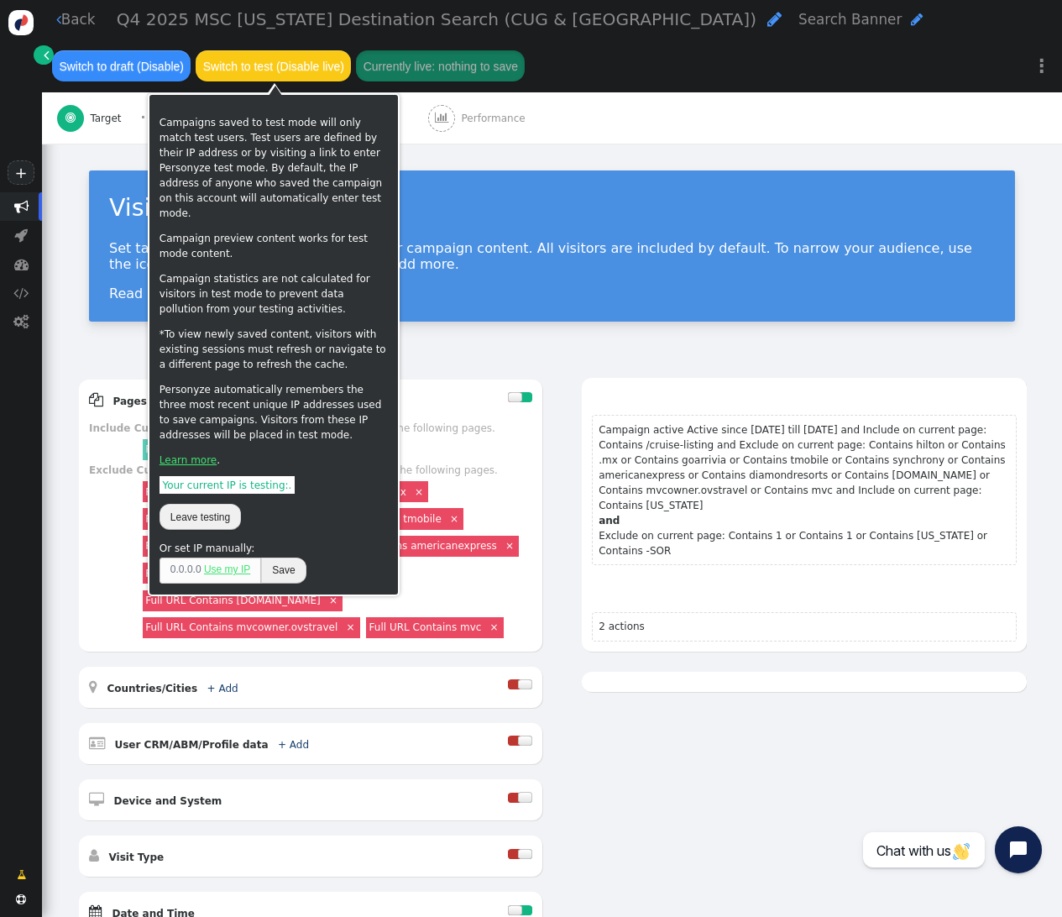
click at [268, 62] on button "Switch to test (Disable live)" at bounding box center [273, 65] width 155 height 30
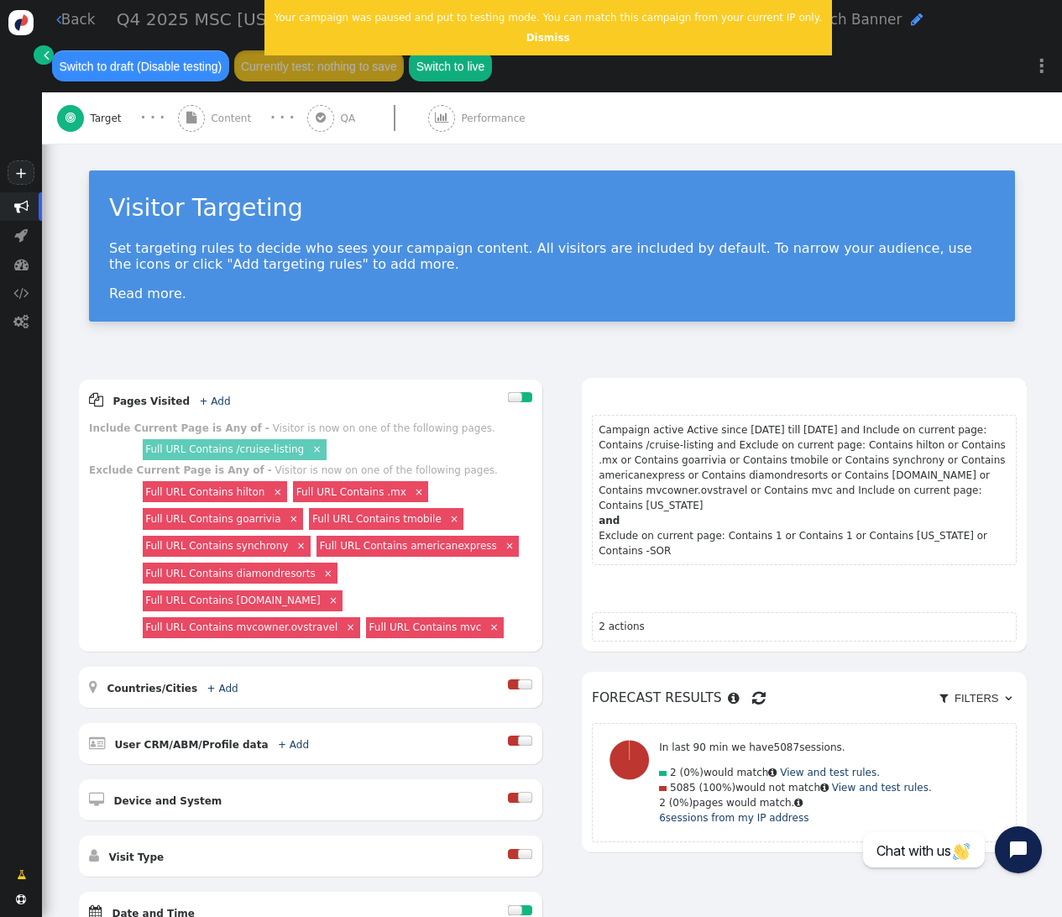
click at [19, 206] on span "" at bounding box center [21, 206] width 14 height 14
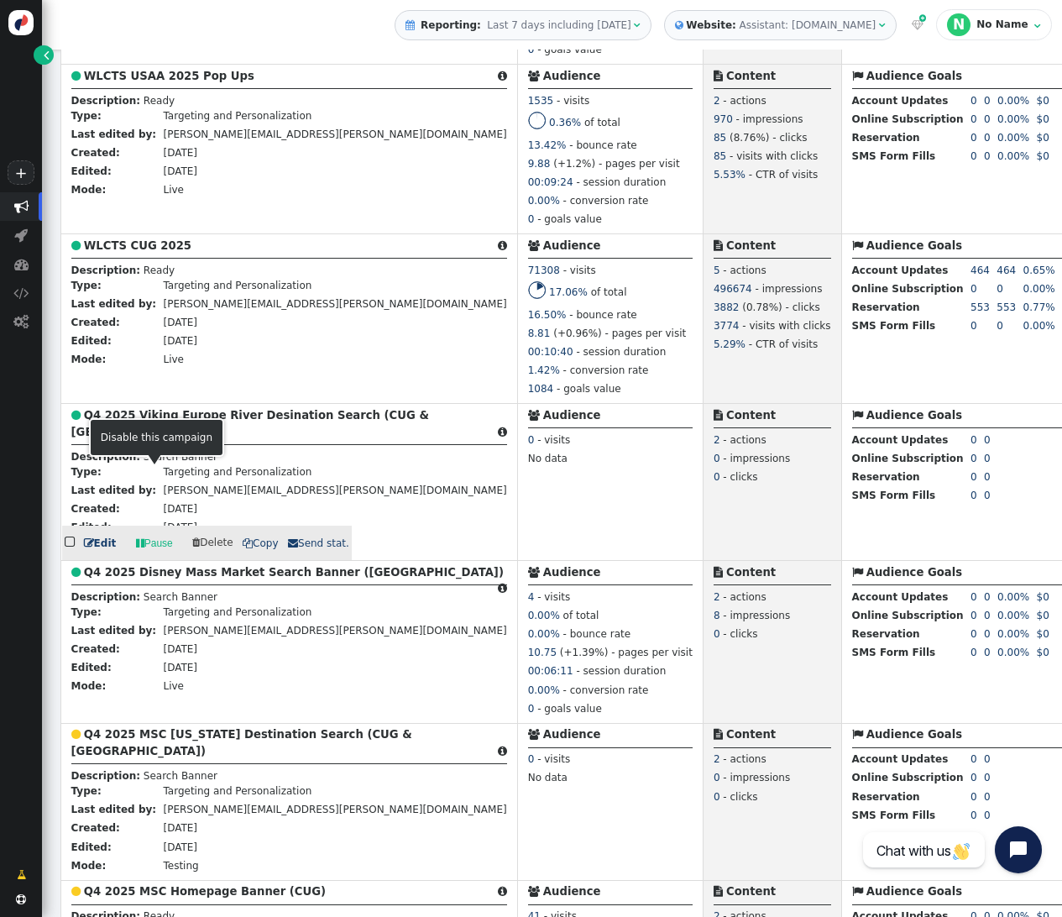
scroll to position [830, 0]
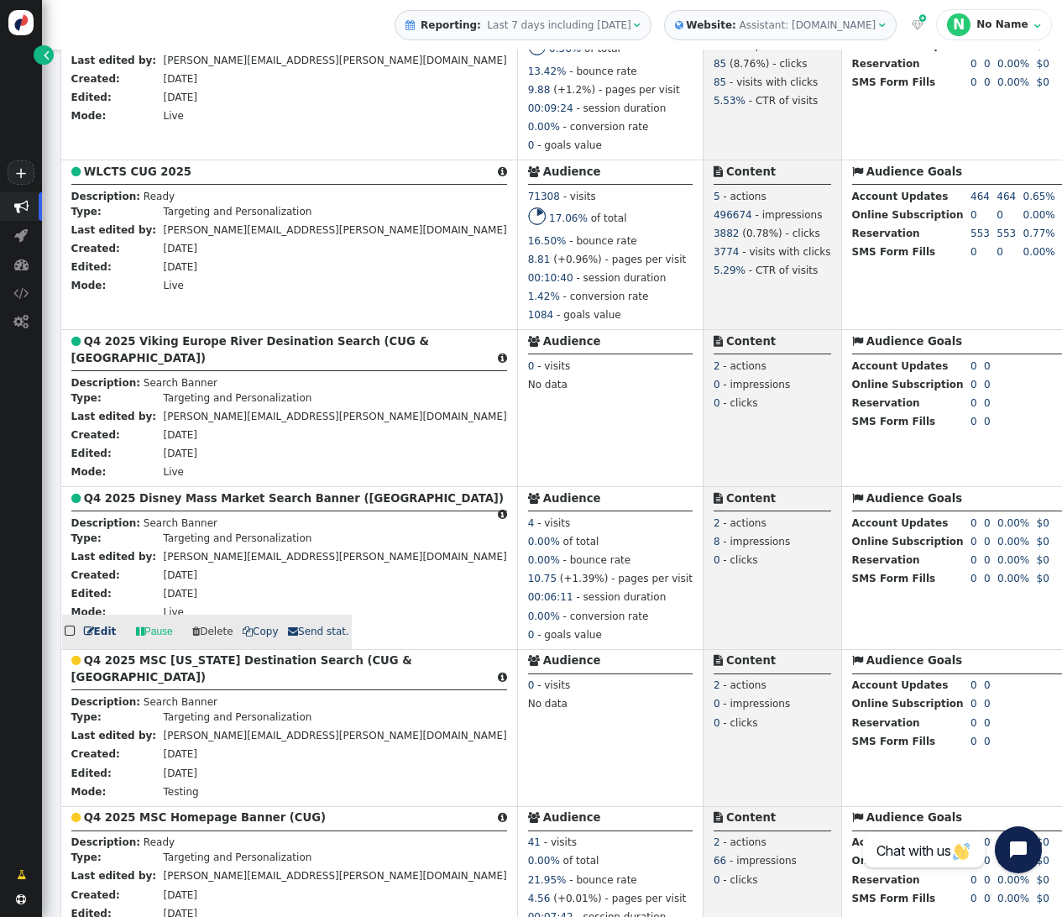
click at [131, 501] on b "Q4 2025 Disney Mass Market Search Banner ([GEOGRAPHIC_DATA])" at bounding box center [294, 498] width 420 height 13
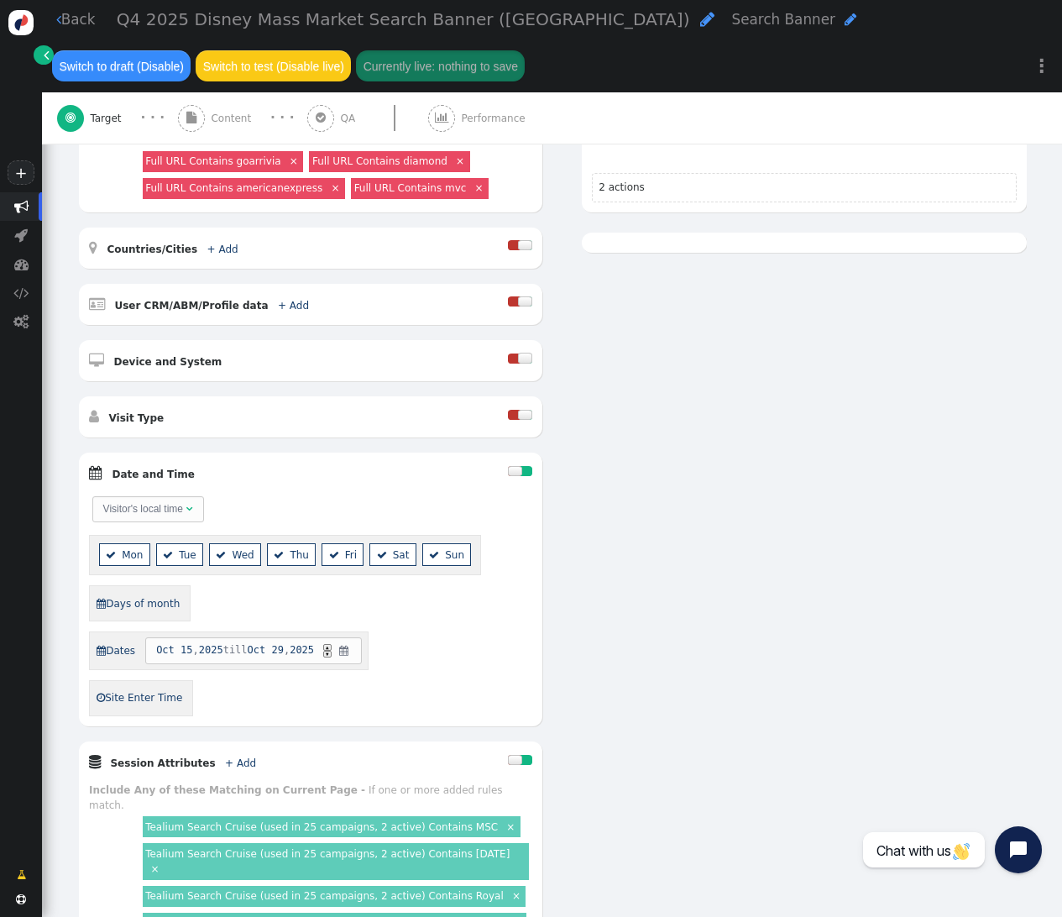
scroll to position [338, 0]
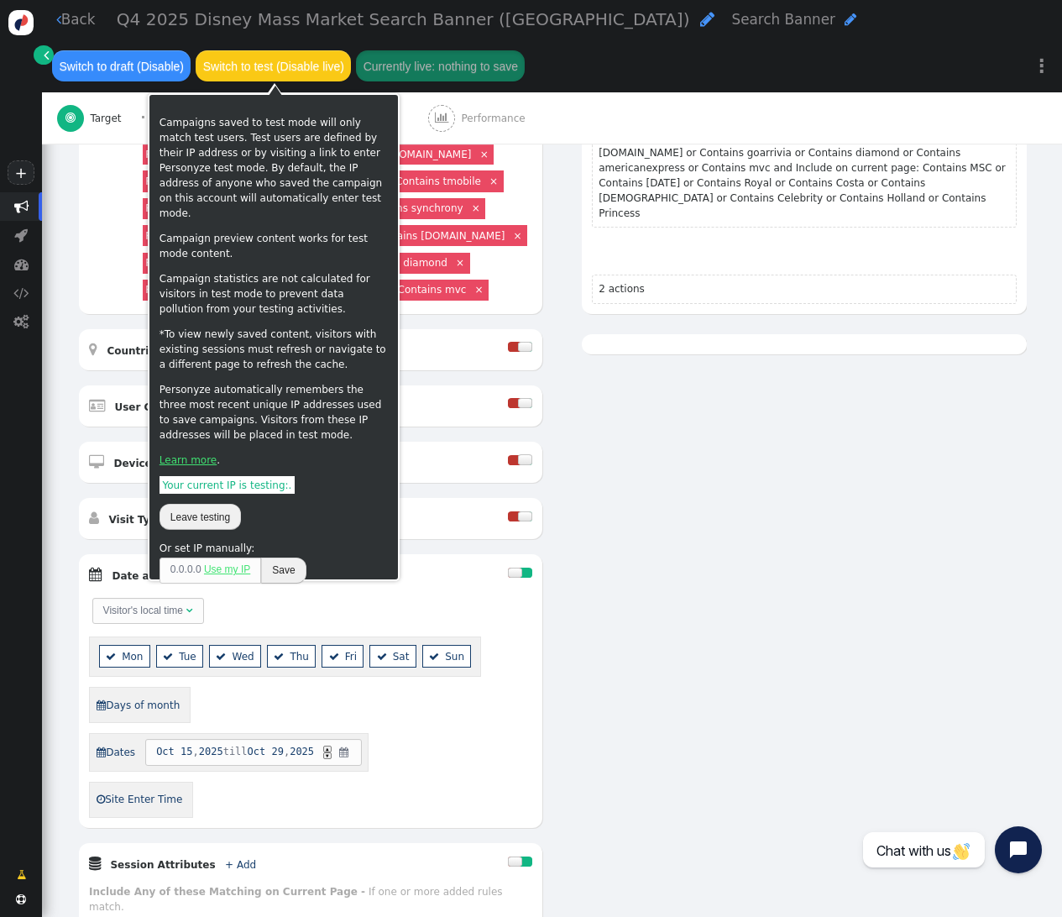
click at [282, 71] on button "Switch to test (Disable live)" at bounding box center [273, 65] width 155 height 30
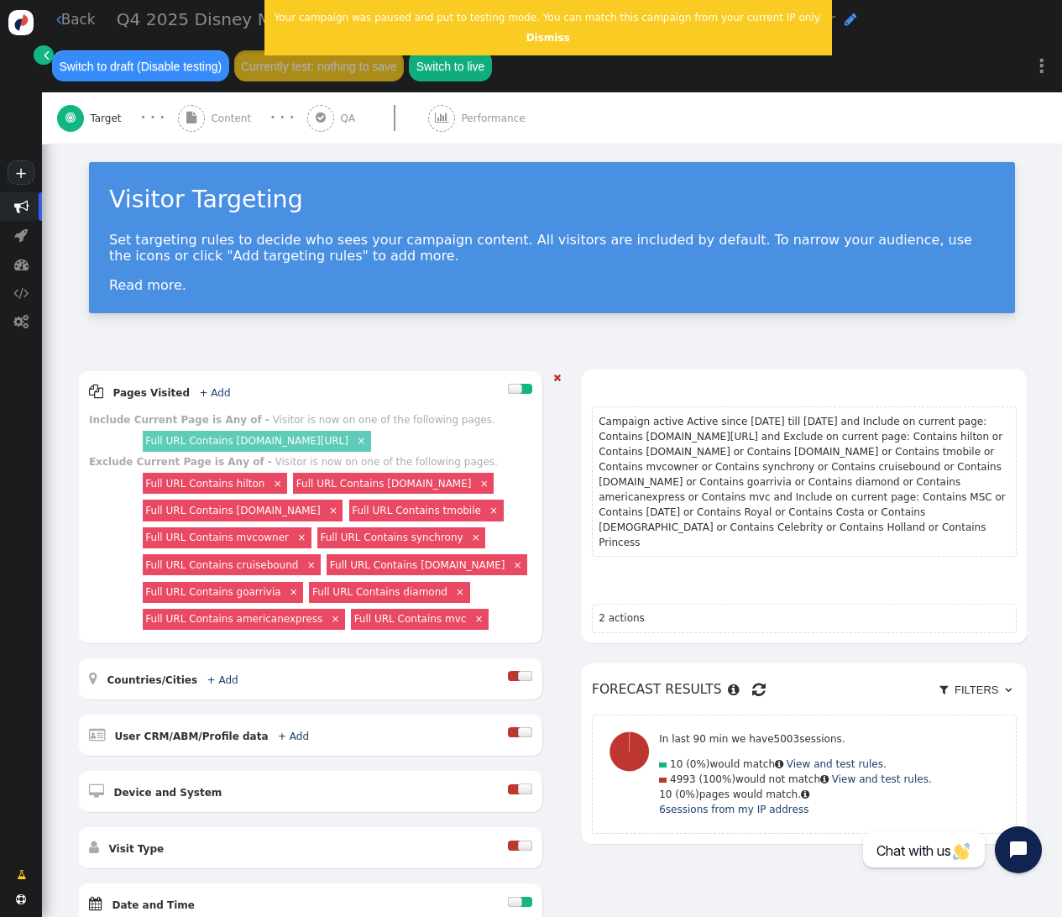
scroll to position [0, 0]
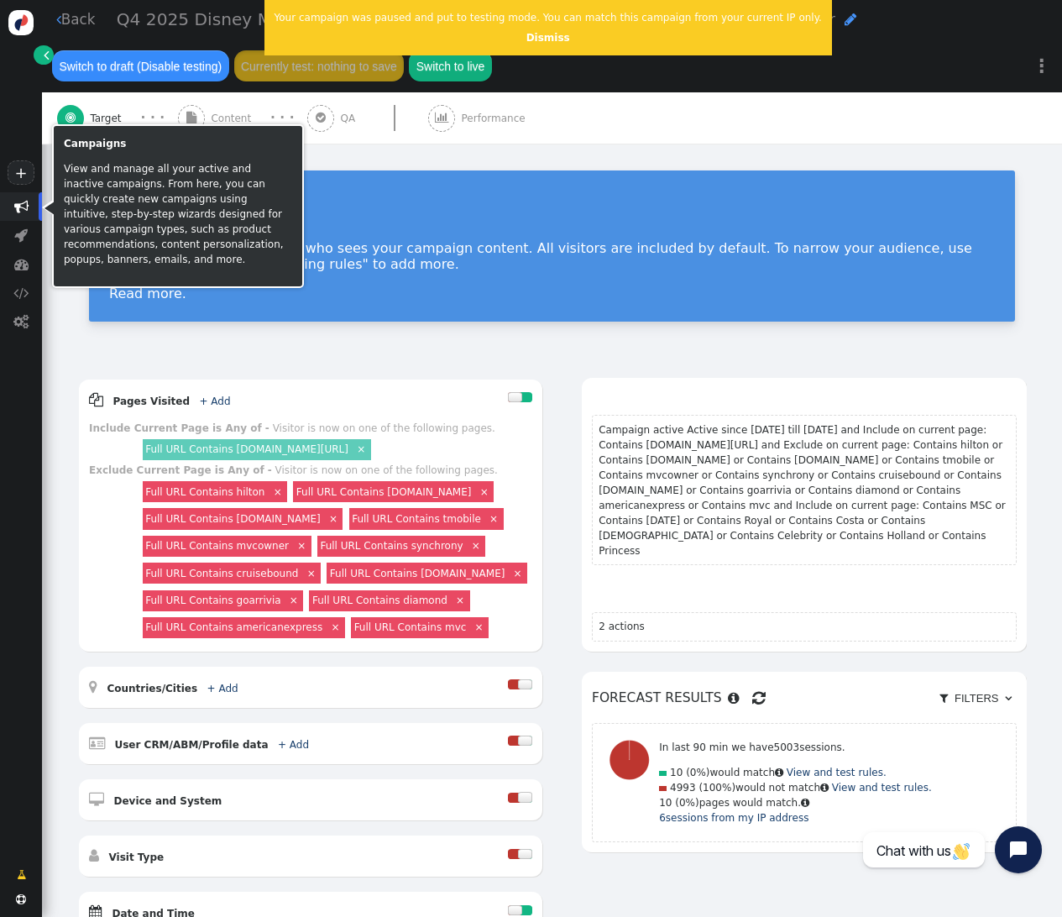
click at [20, 205] on span "" at bounding box center [21, 206] width 14 height 14
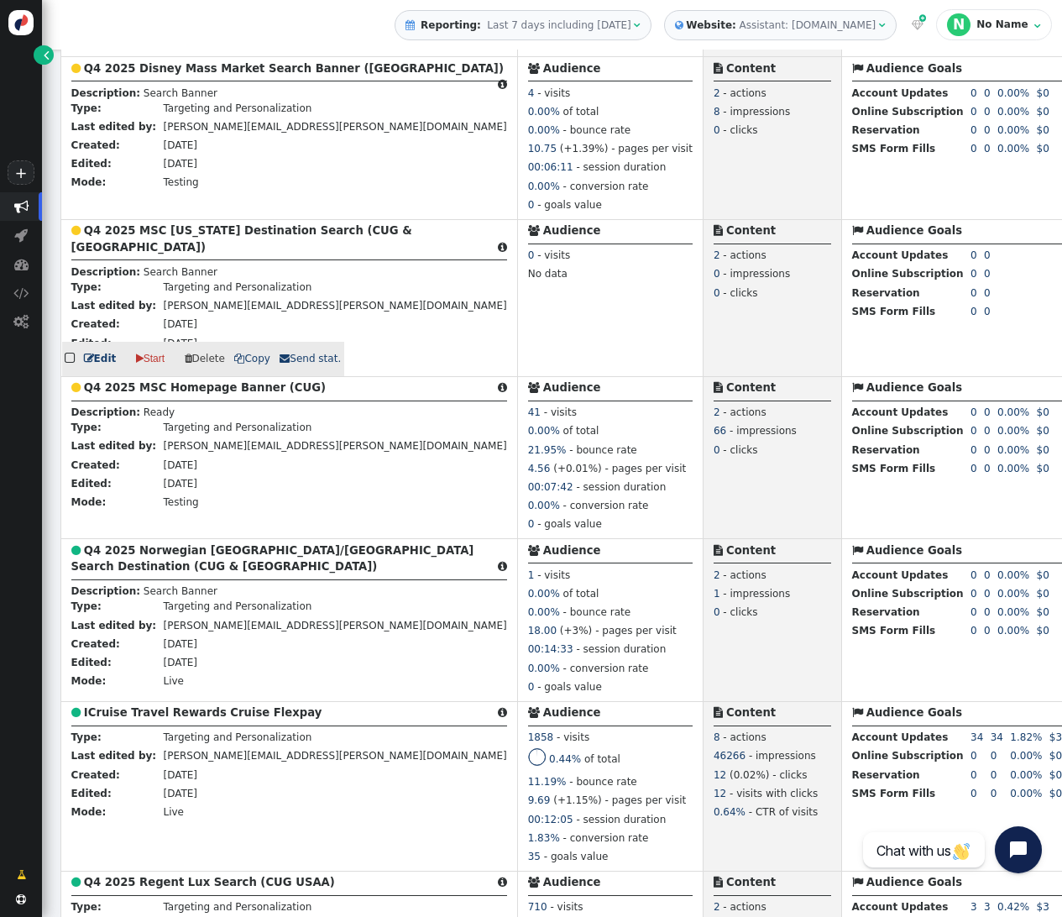
scroll to position [1277, 0]
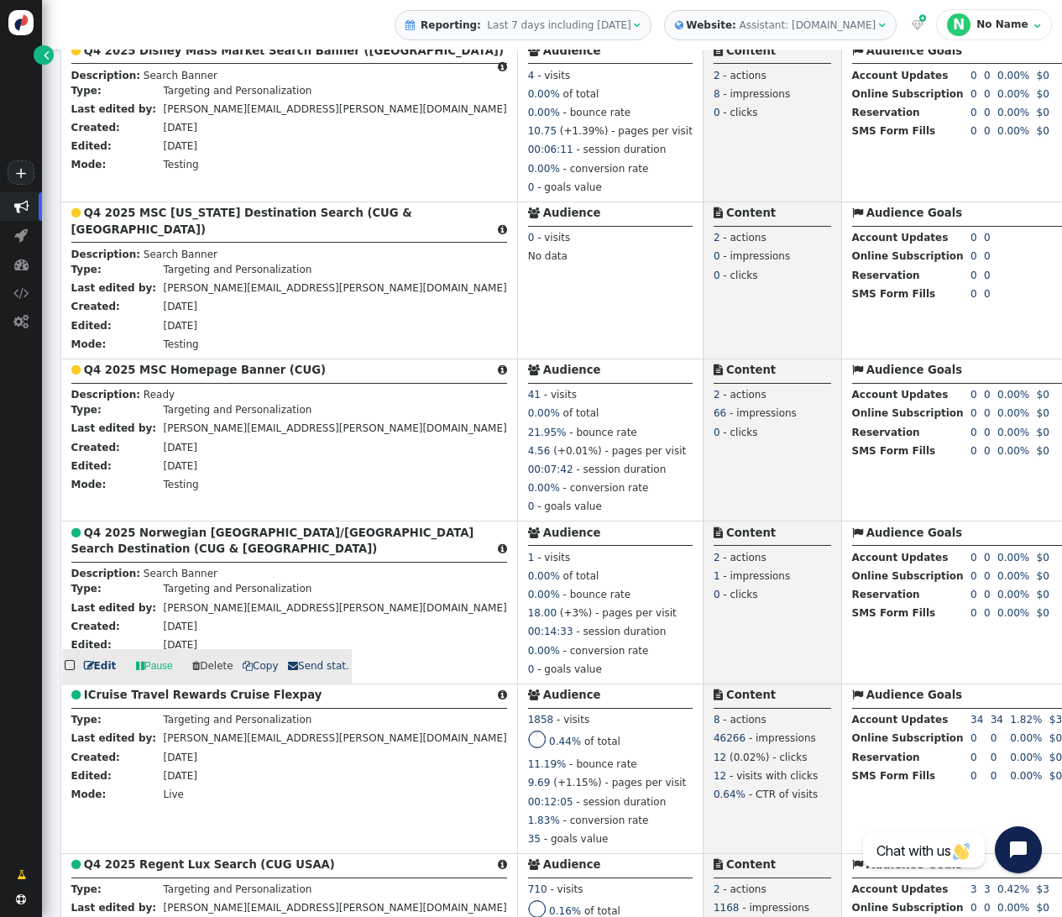
click at [116, 537] on b "Q4 2025 Norwegian [GEOGRAPHIC_DATA]/[GEOGRAPHIC_DATA] Search Destination (CUG &…" at bounding box center [272, 541] width 403 height 29
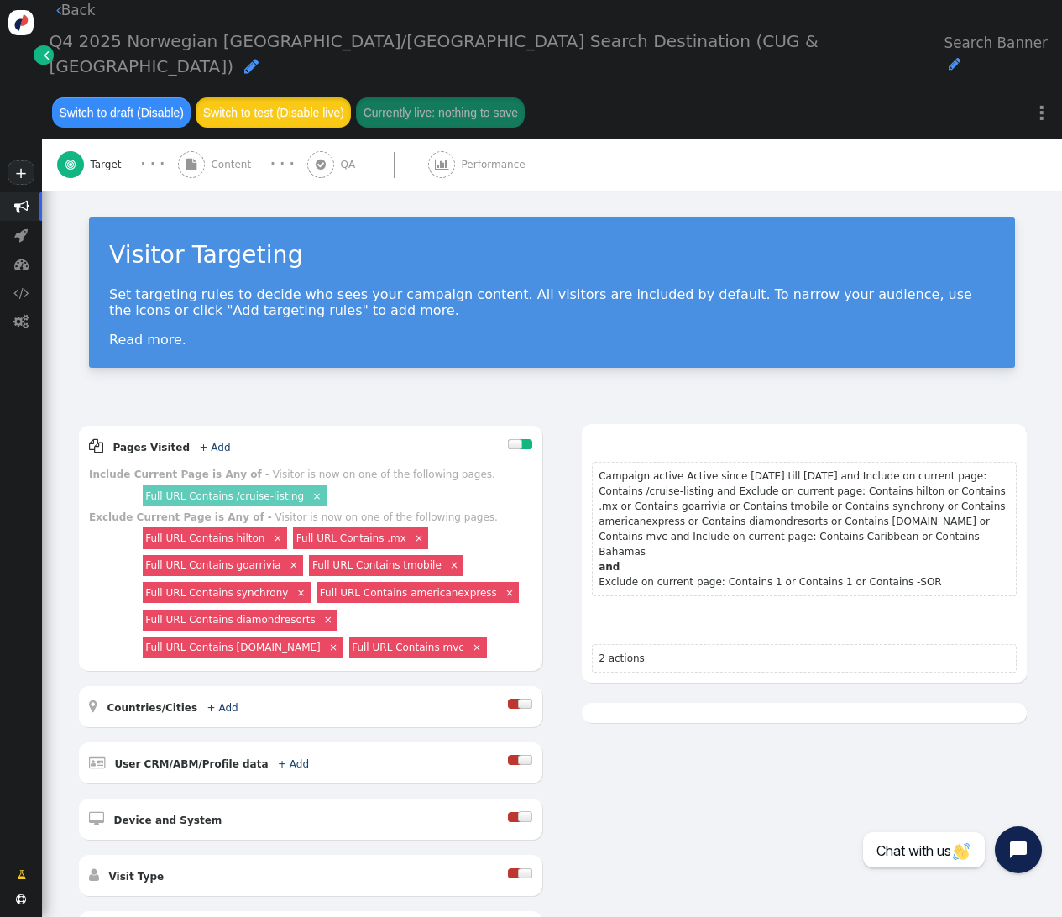
click at [301, 97] on button "Switch to test (Disable live)" at bounding box center [273, 112] width 155 height 30
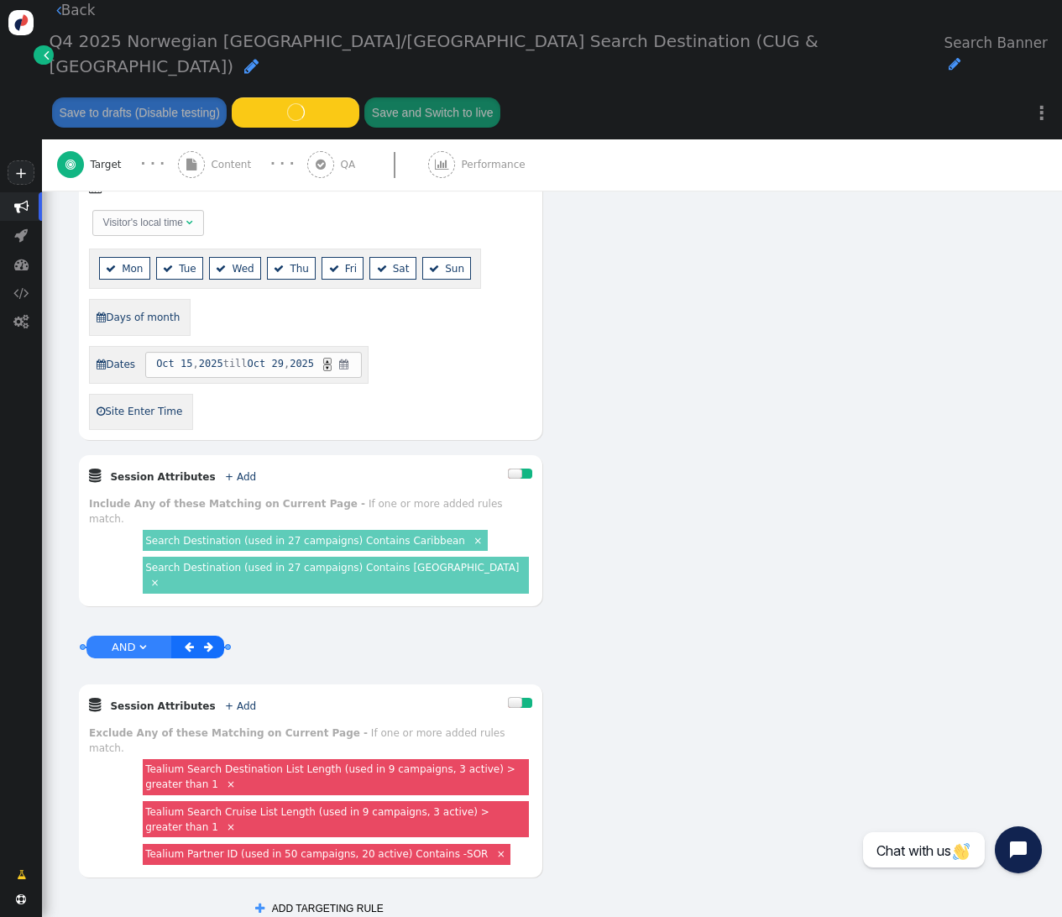
scroll to position [757, 0]
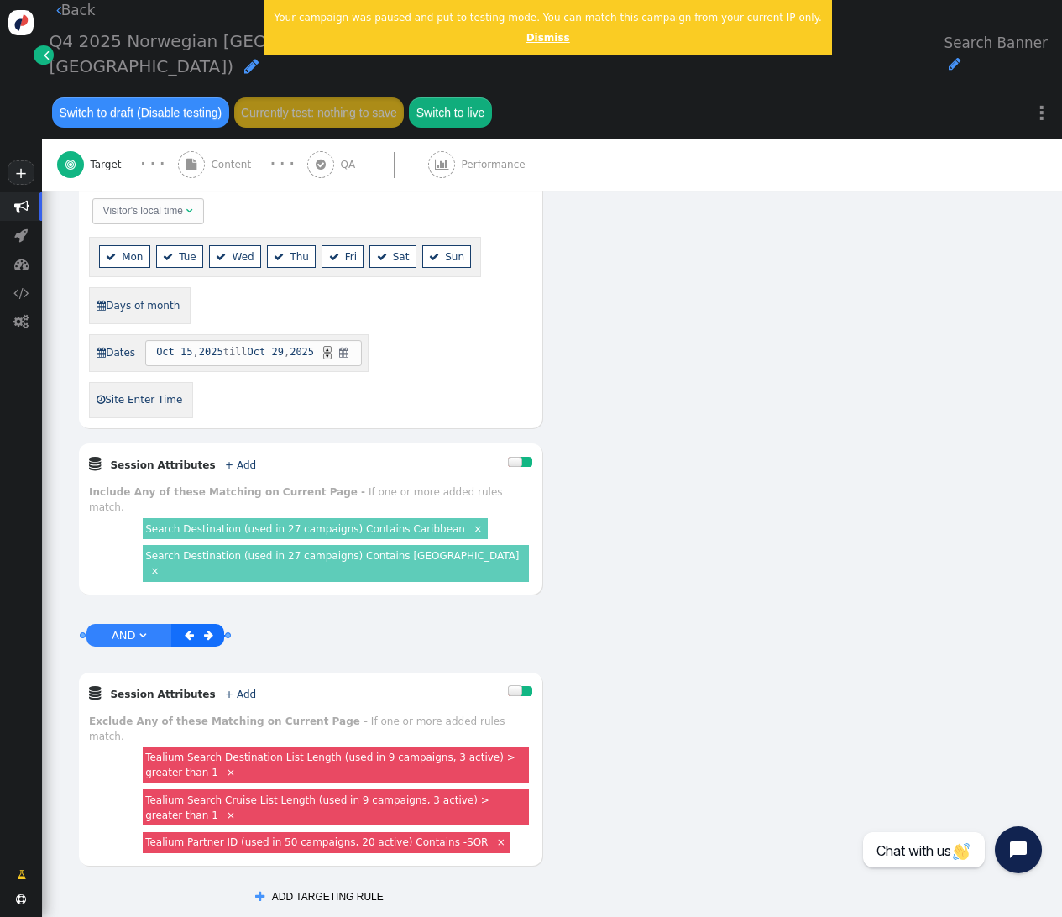
click at [533, 34] on link "Dismiss" at bounding box center [549, 38] width 44 height 12
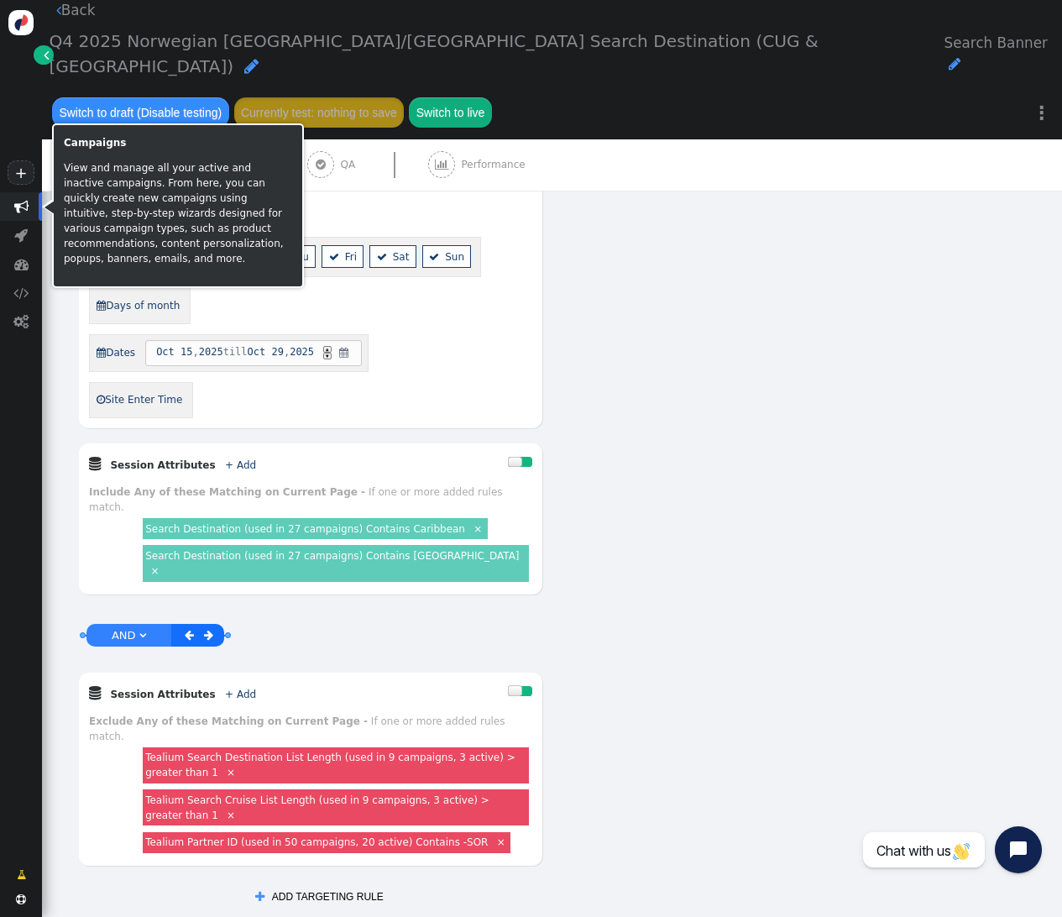
click at [24, 207] on span "" at bounding box center [21, 206] width 14 height 14
